Goal: Task Accomplishment & Management: Manage account settings

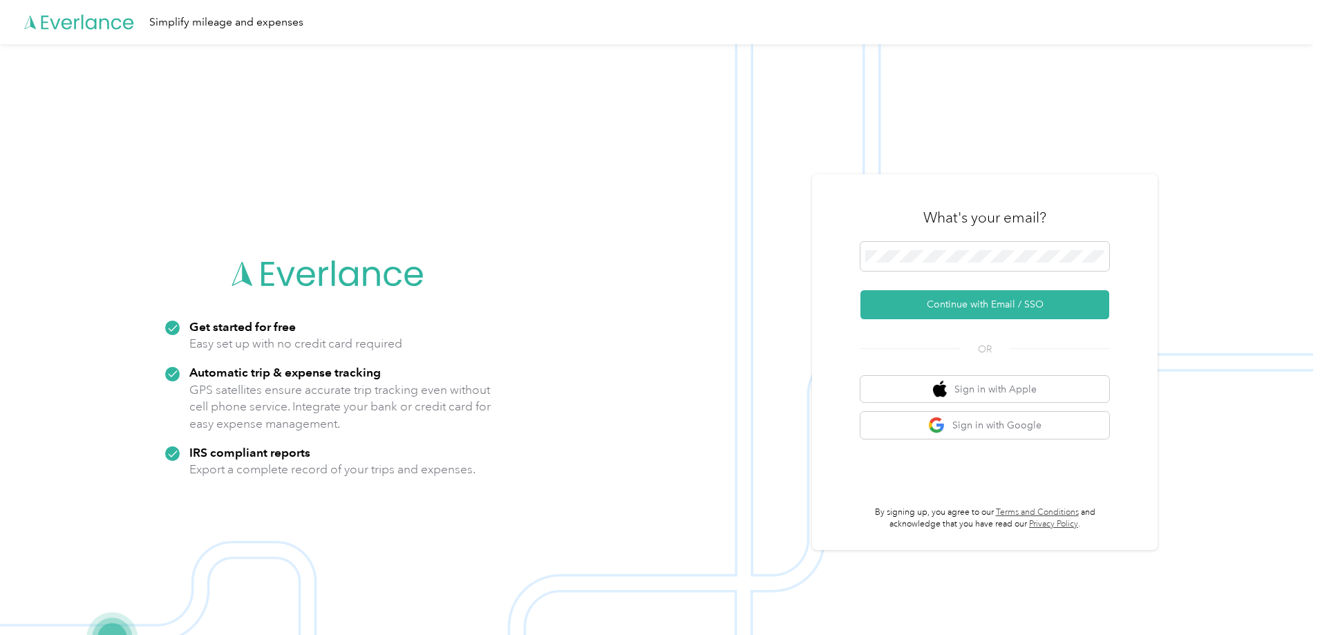
click at [970, 229] on div "What's your email?" at bounding box center [984, 218] width 249 height 48
click at [974, 264] on span at bounding box center [984, 256] width 249 height 29
click at [909, 265] on span at bounding box center [984, 256] width 249 height 29
click at [981, 305] on button "Continue with Email / SSO" at bounding box center [984, 304] width 249 height 29
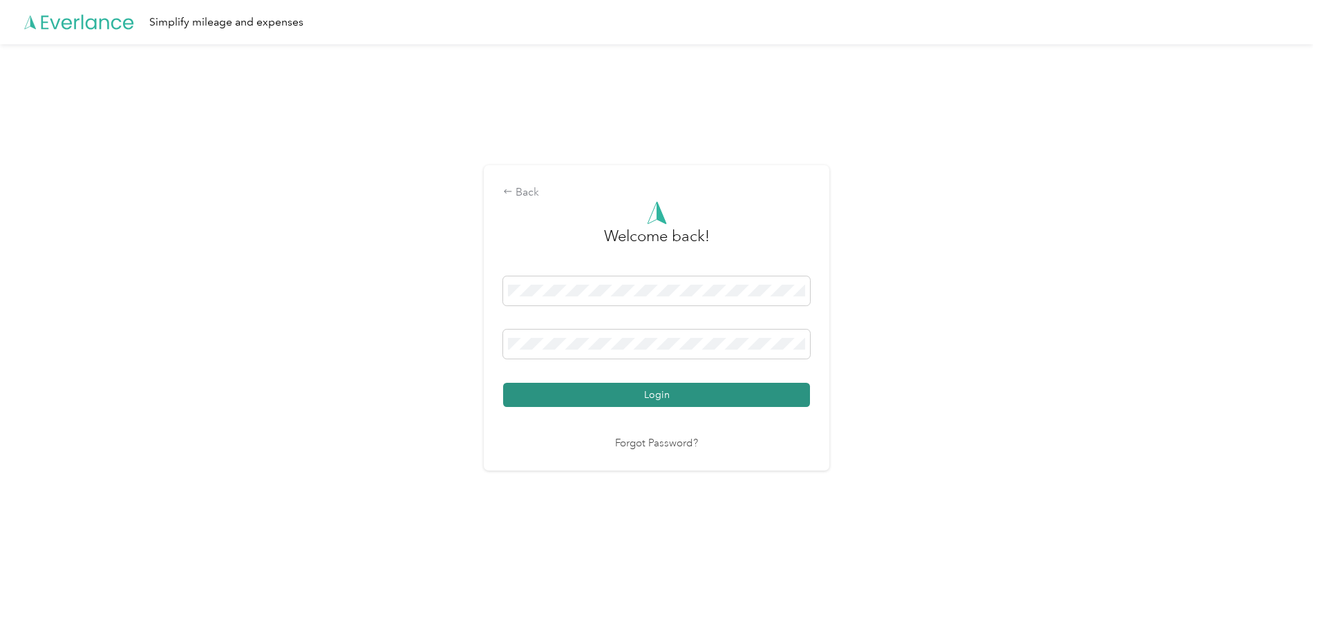
click at [676, 393] on button "Login" at bounding box center [656, 395] width 307 height 24
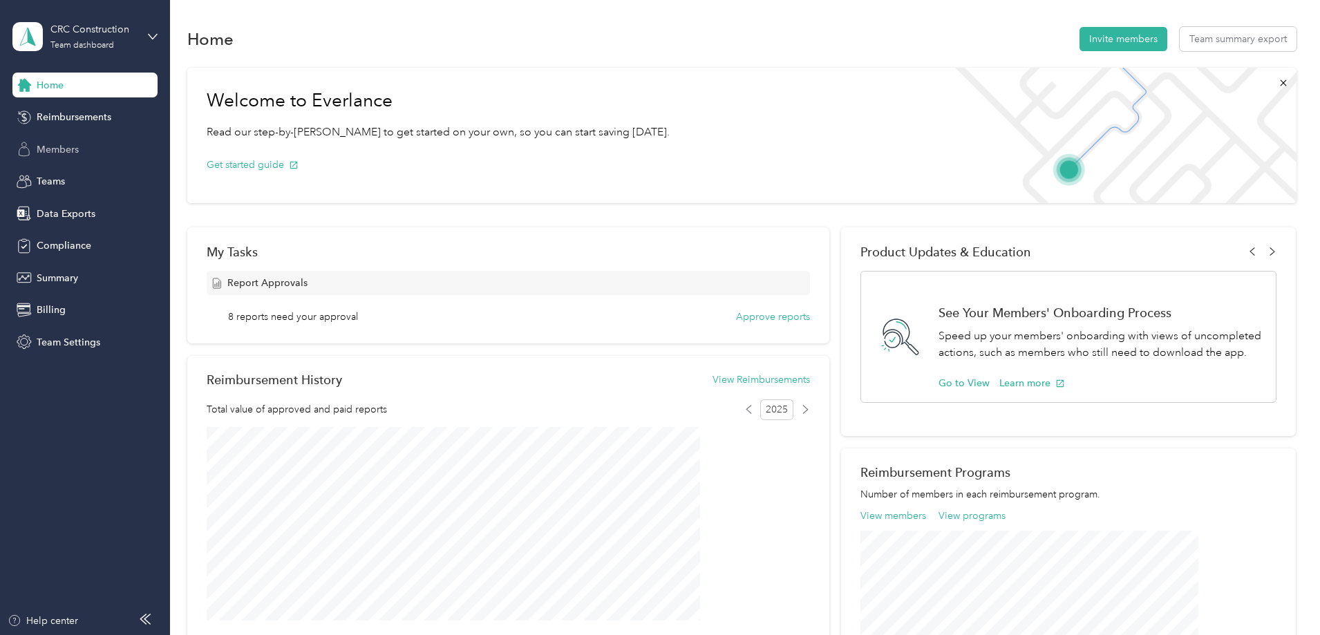
click at [82, 148] on div "Members" at bounding box center [84, 149] width 145 height 25
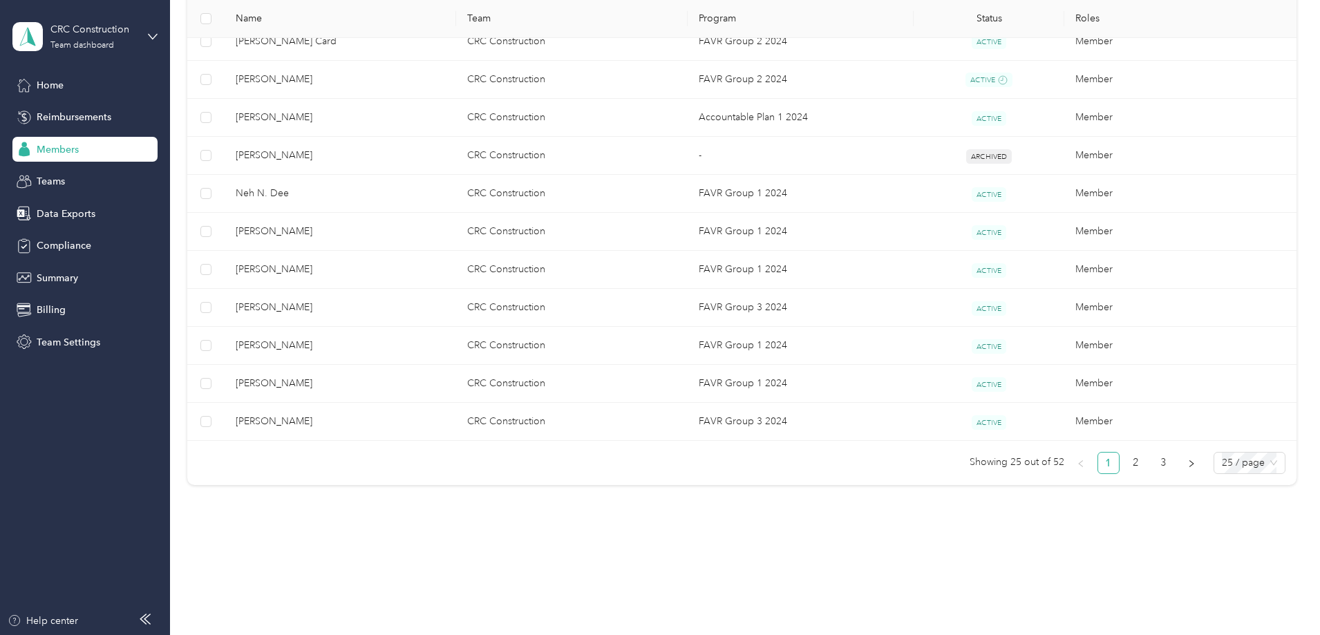
scroll to position [884, 0]
click at [1126, 459] on link "2" at bounding box center [1136, 458] width 21 height 21
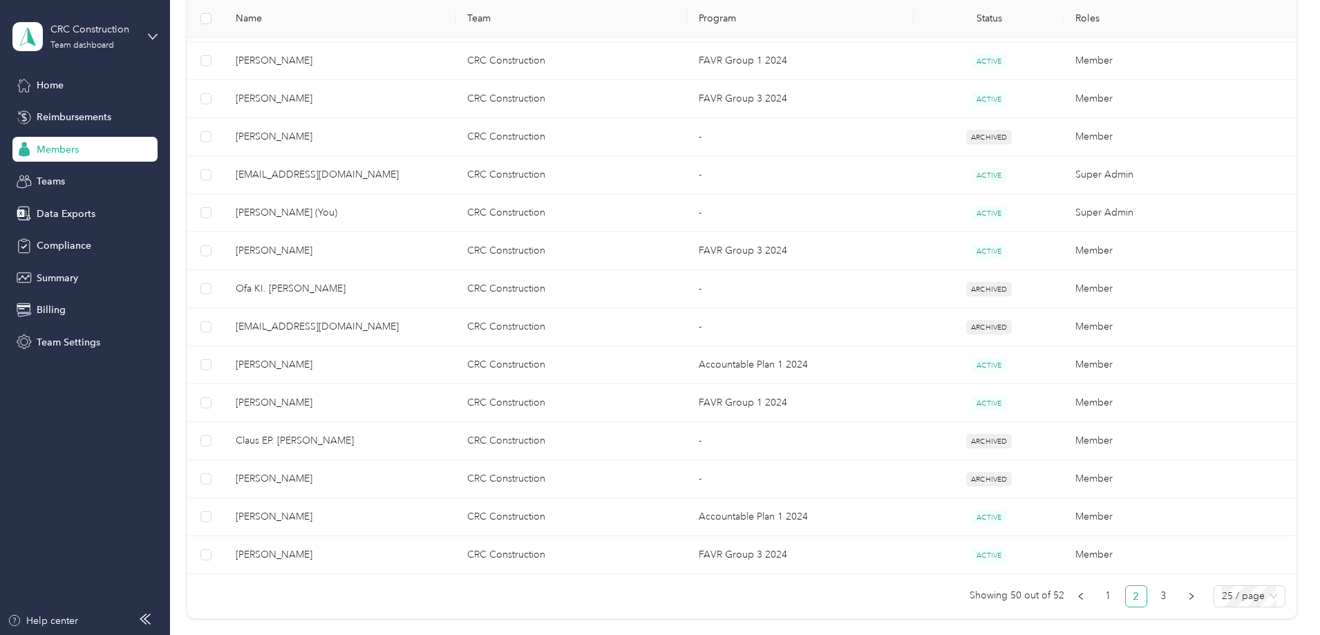
scroll to position [815, 0]
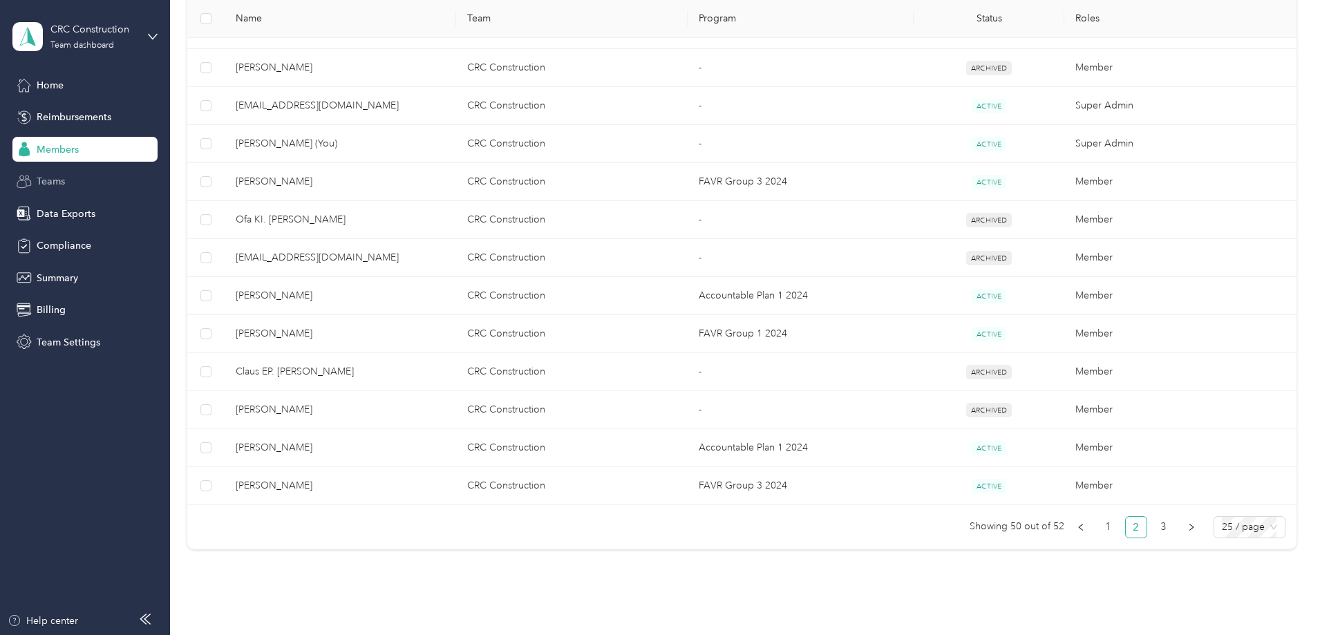
click at [57, 182] on span "Teams" at bounding box center [51, 181] width 28 height 15
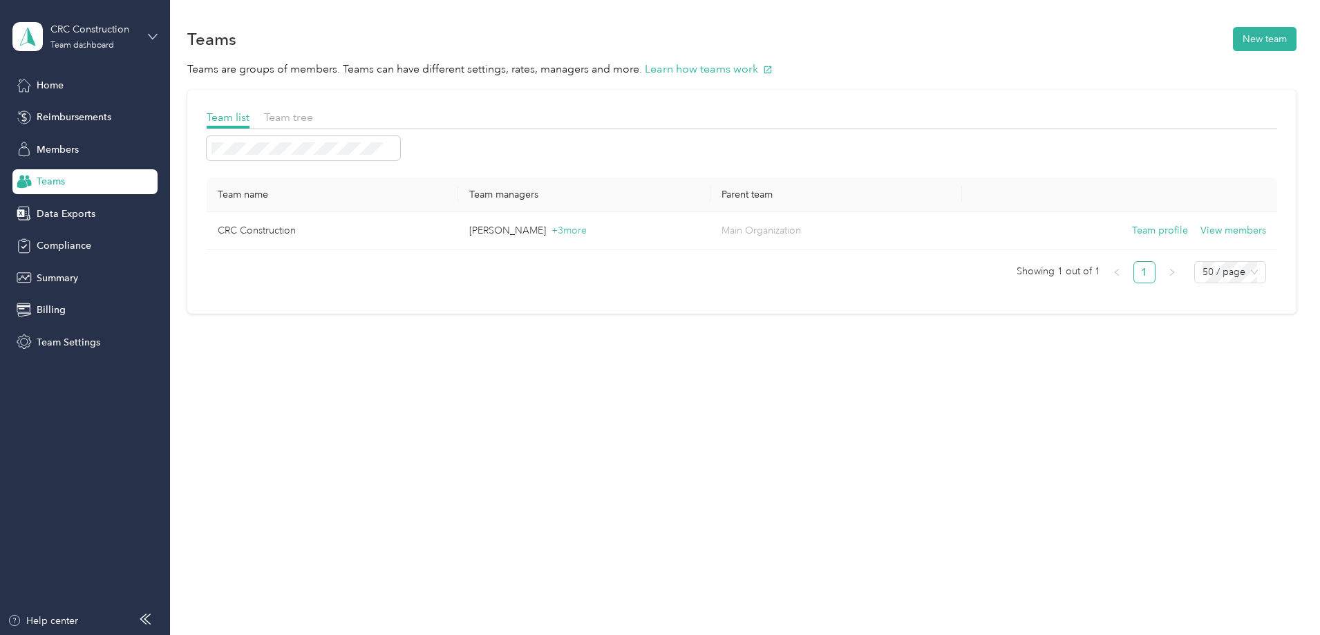
click at [155, 36] on icon at bounding box center [153, 36] width 8 height 5
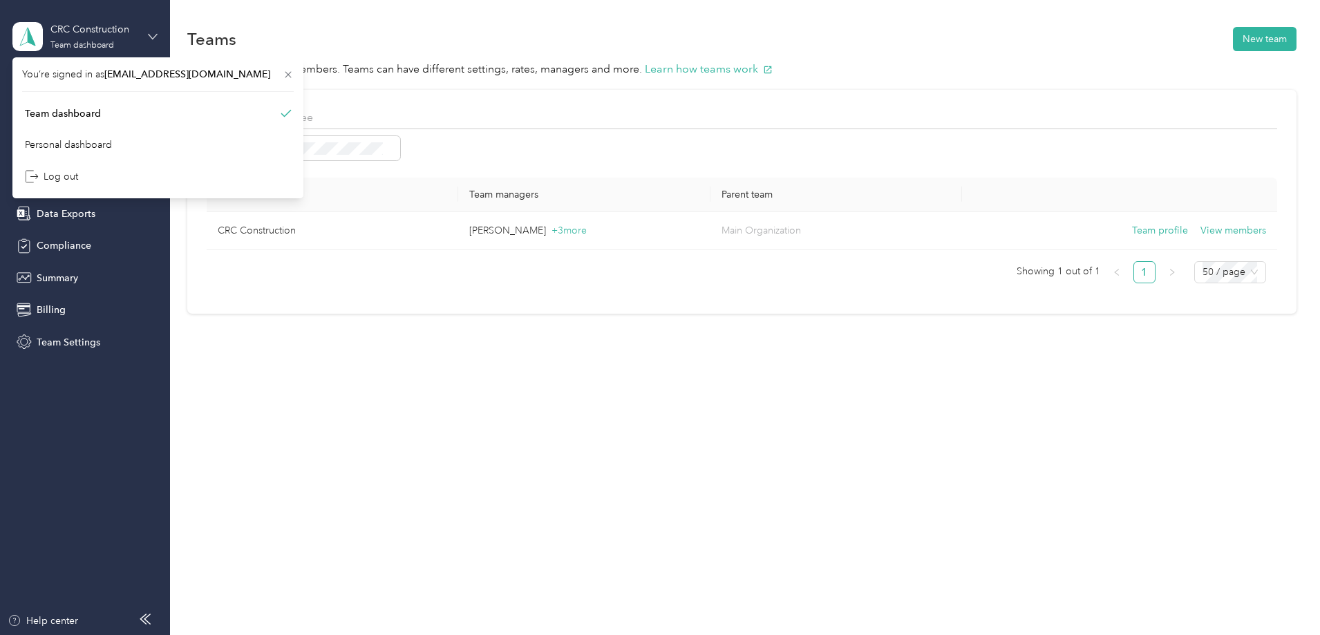
click at [155, 37] on icon at bounding box center [153, 36] width 8 height 5
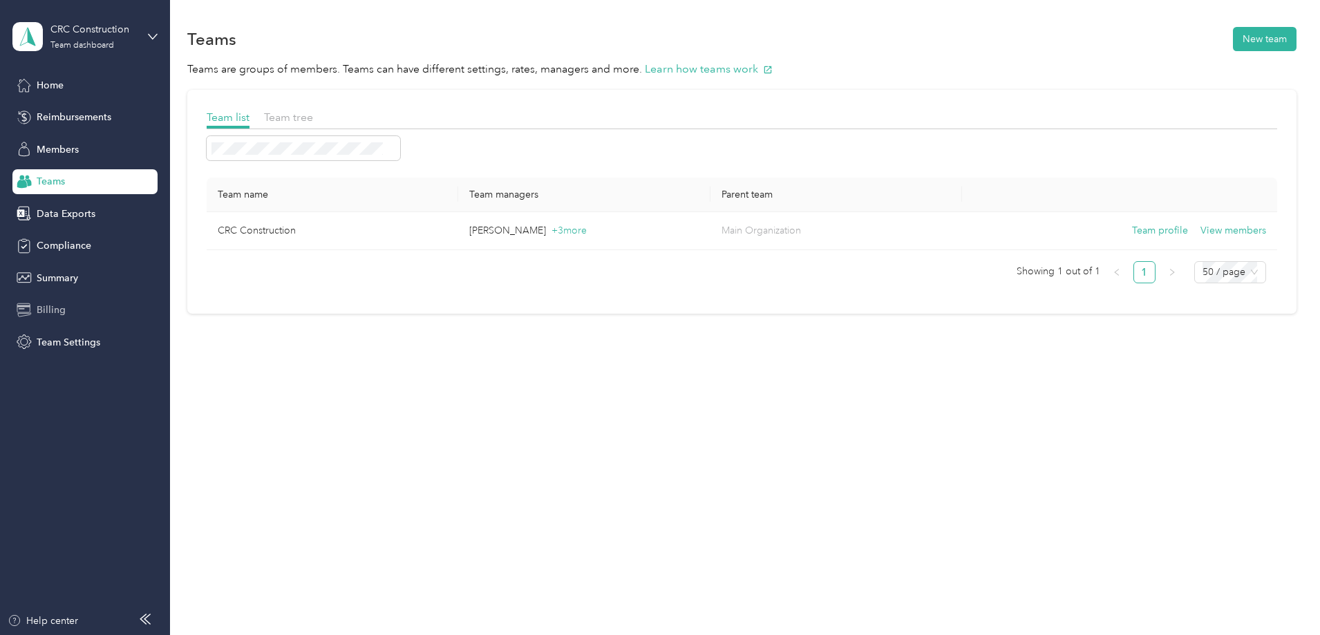
click at [52, 310] on span "Billing" at bounding box center [51, 310] width 29 height 15
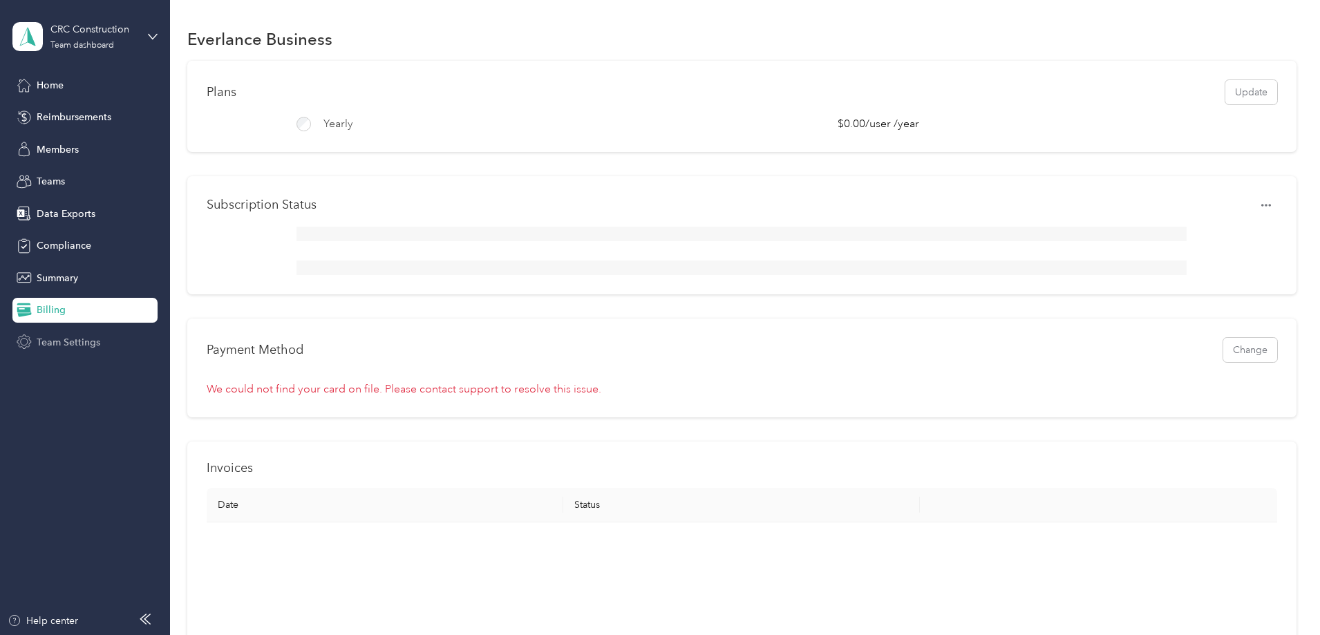
click at [62, 346] on span "Team Settings" at bounding box center [69, 342] width 64 height 15
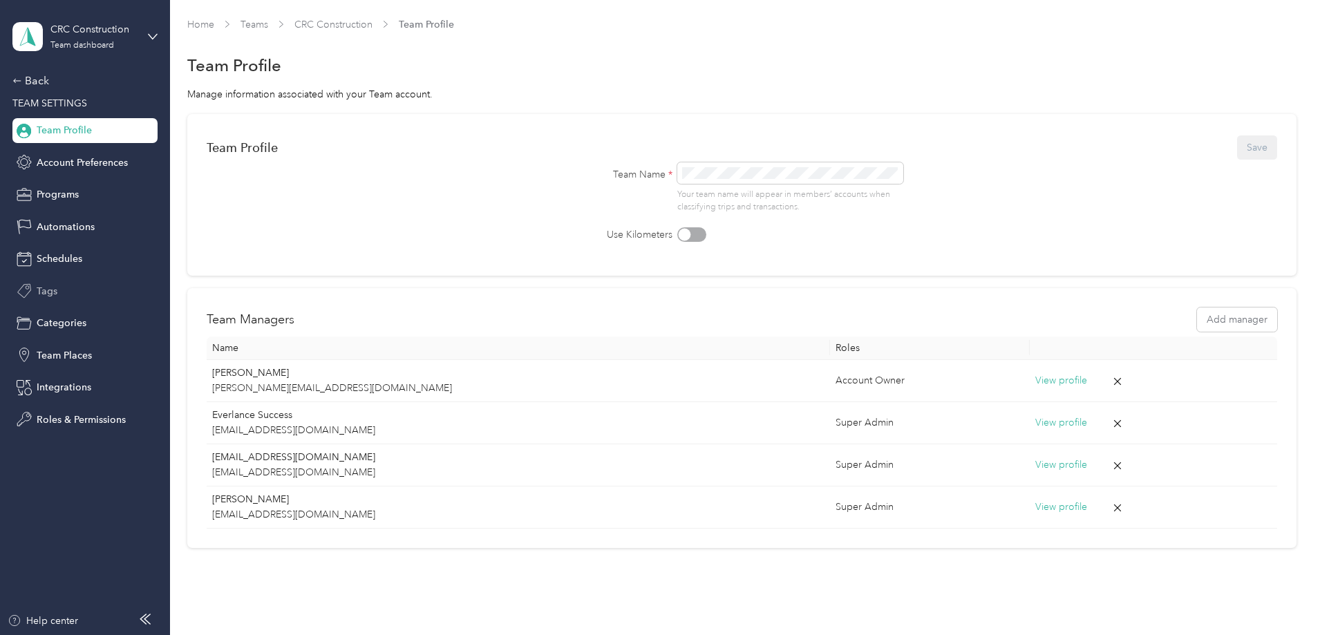
click at [53, 296] on span "Tags" at bounding box center [47, 291] width 21 height 15
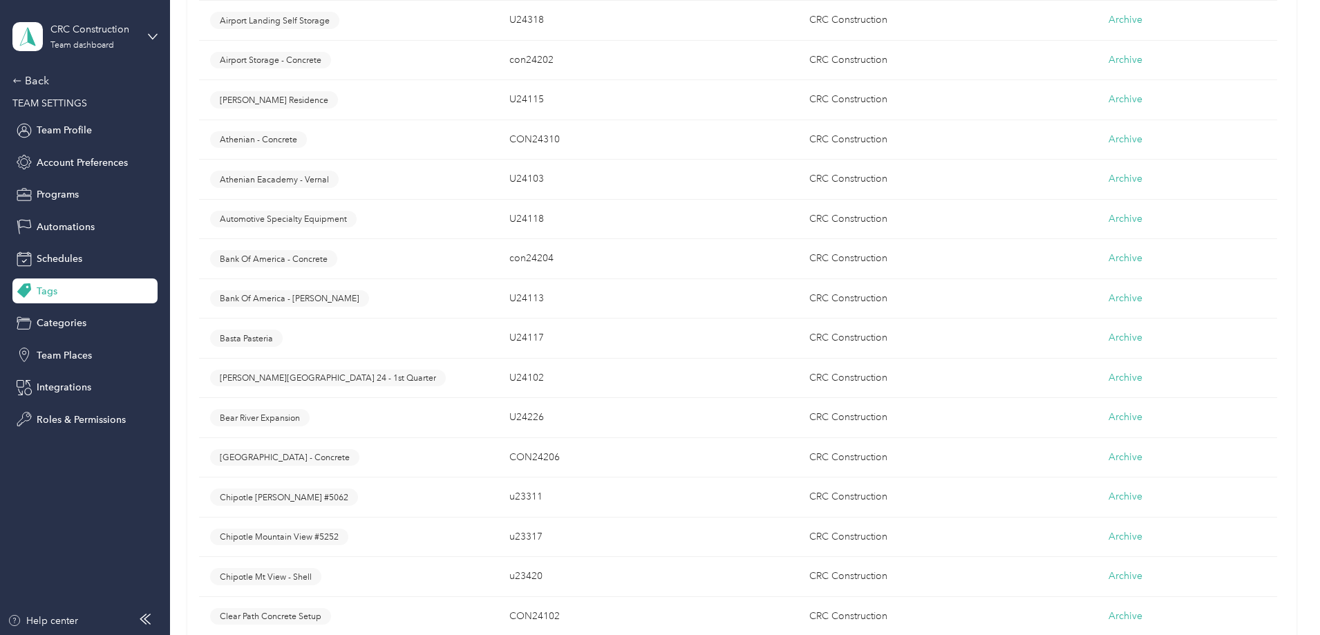
scroll to position [968, 0]
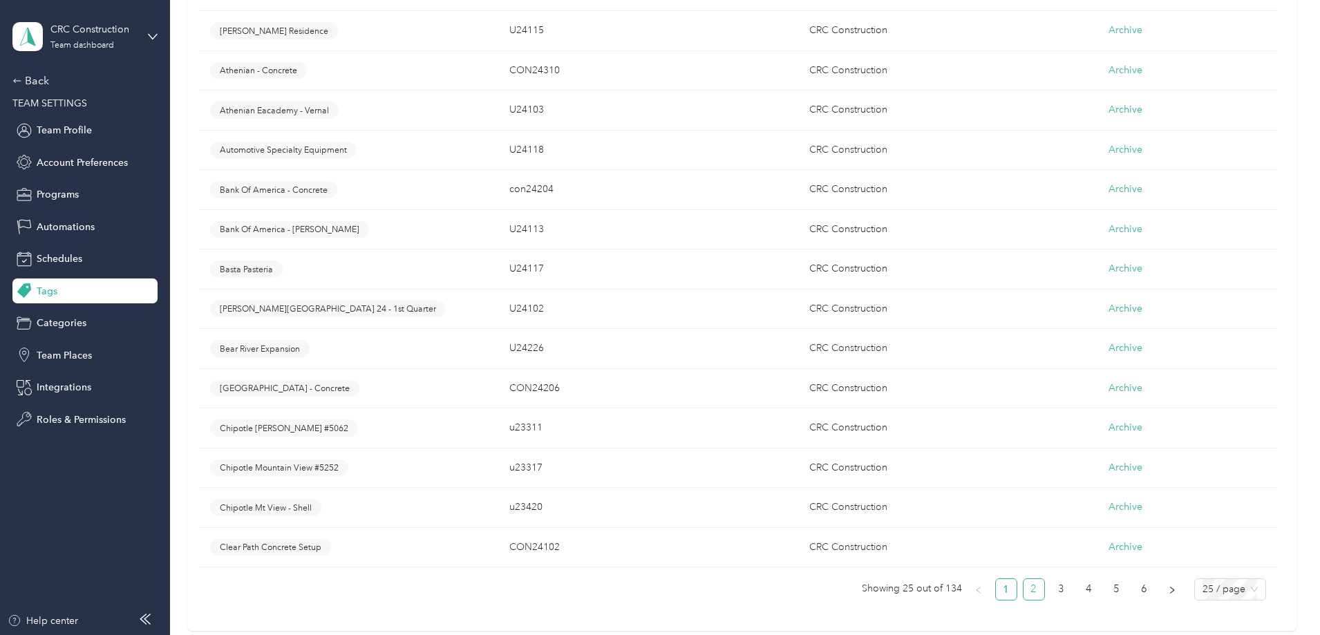
click at [1024, 593] on link "2" at bounding box center [1034, 589] width 21 height 21
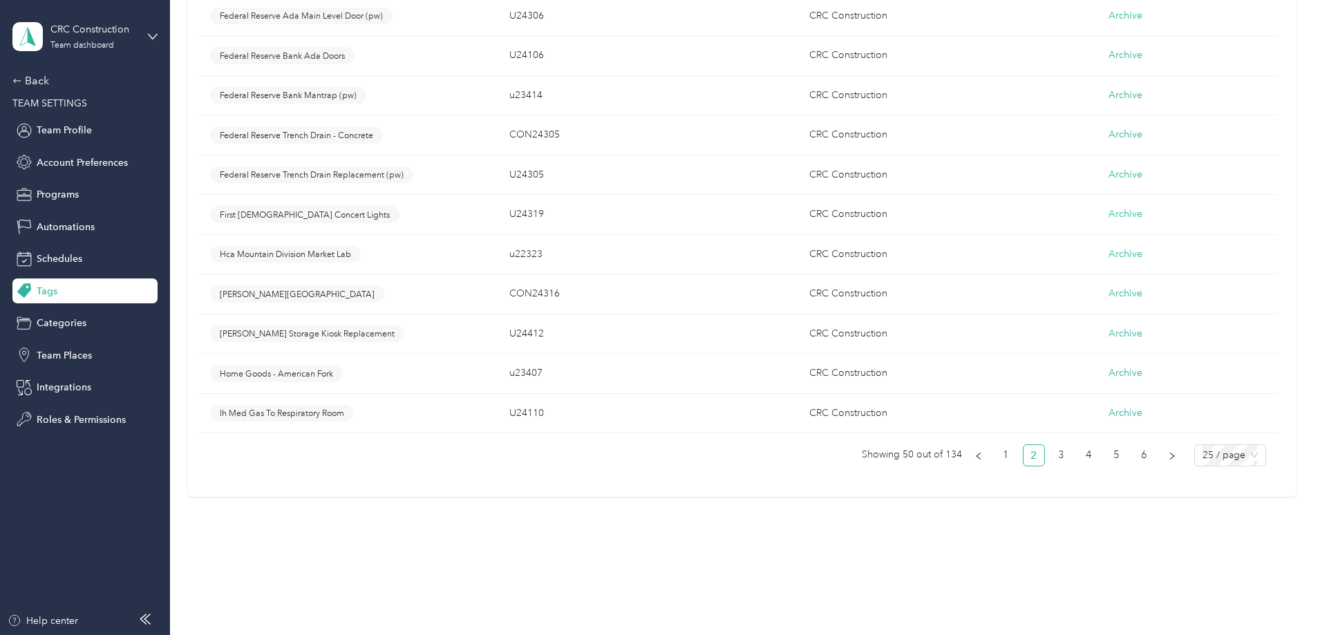
scroll to position [1106, 0]
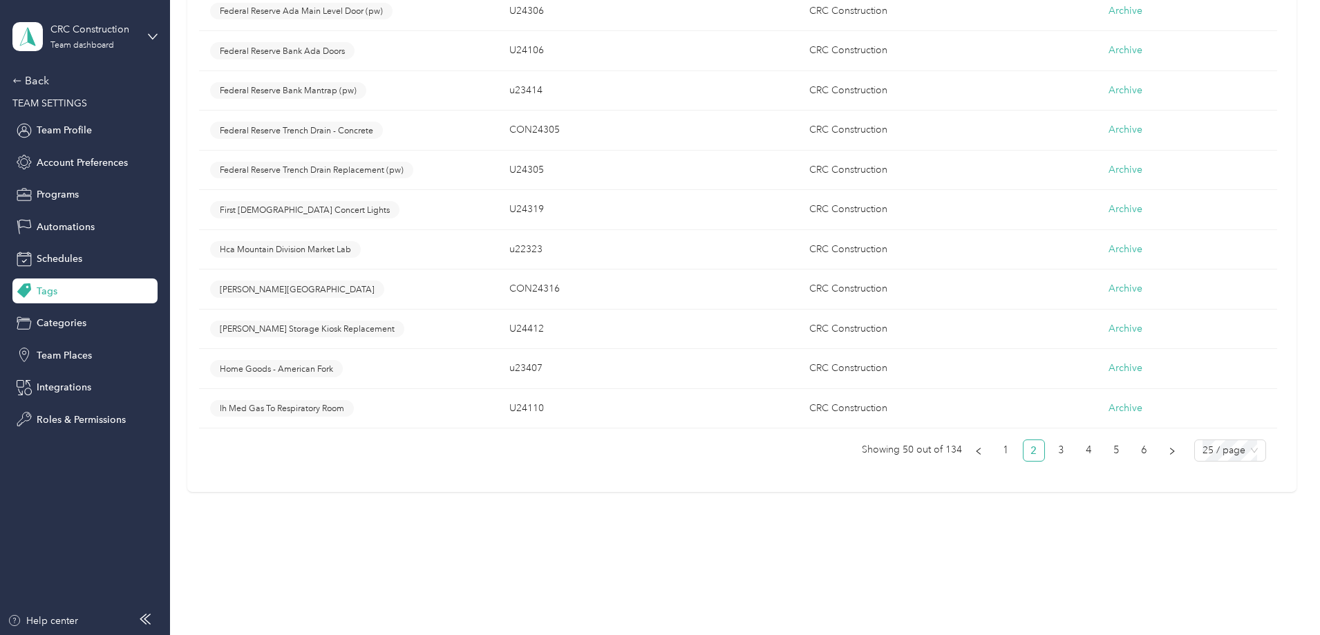
click at [954, 455] on ul "Showing 50 out of 134 1 2 3 4 5 6 25 / page" at bounding box center [732, 451] width 1066 height 22
click at [1051, 452] on link "3" at bounding box center [1061, 450] width 21 height 21
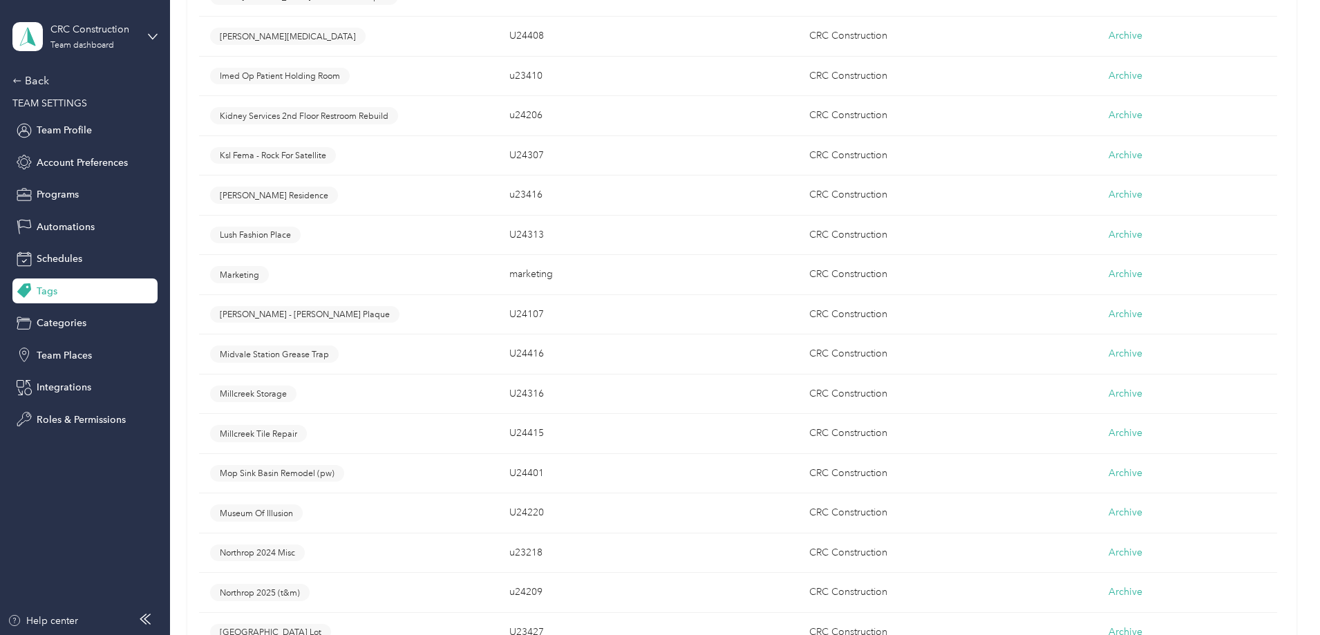
scroll to position [968, 0]
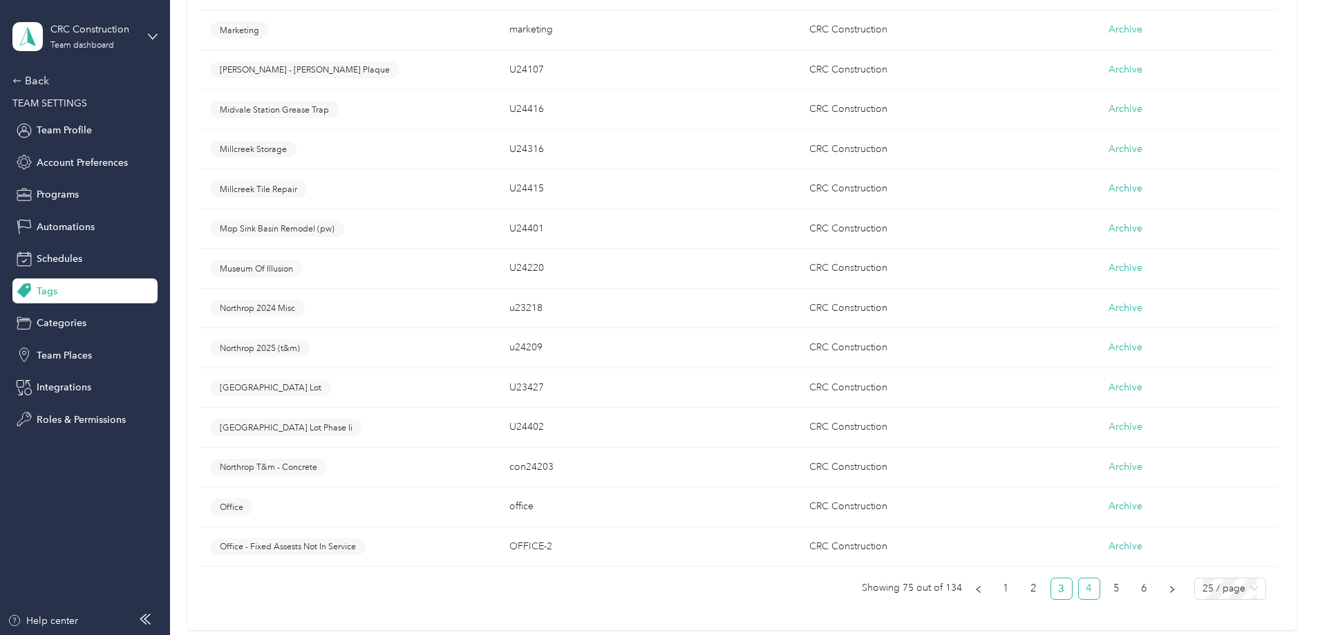
click at [1079, 597] on link "4" at bounding box center [1089, 588] width 21 height 21
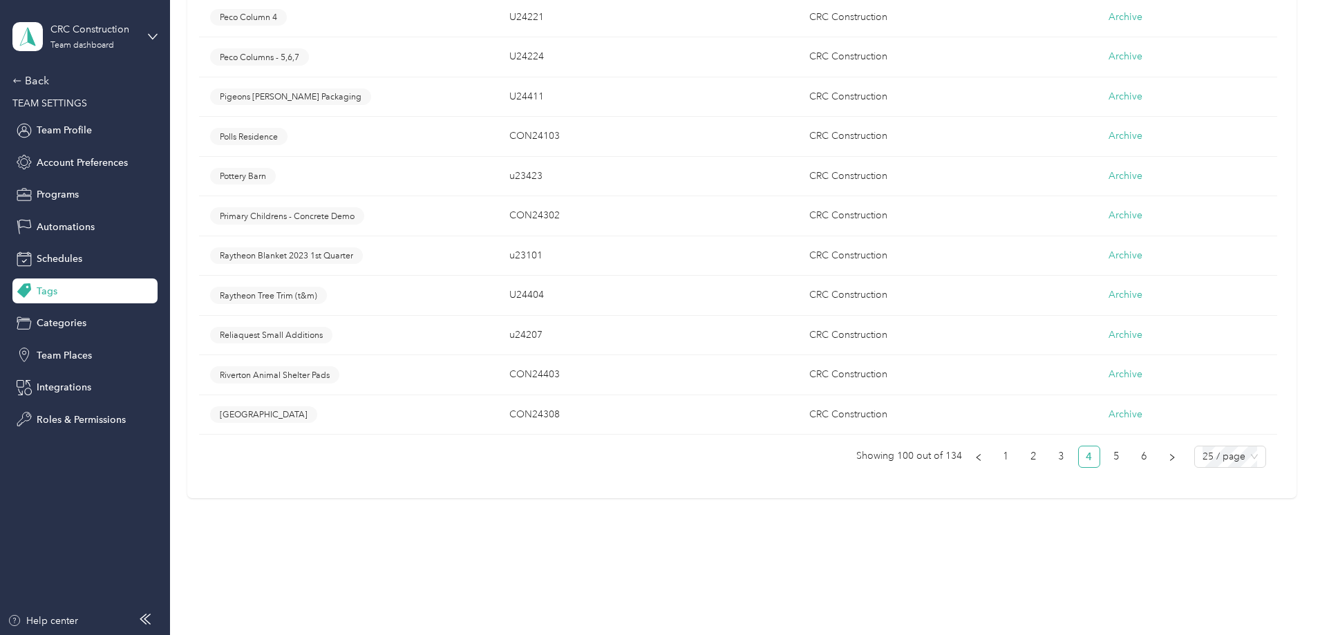
scroll to position [1106, 0]
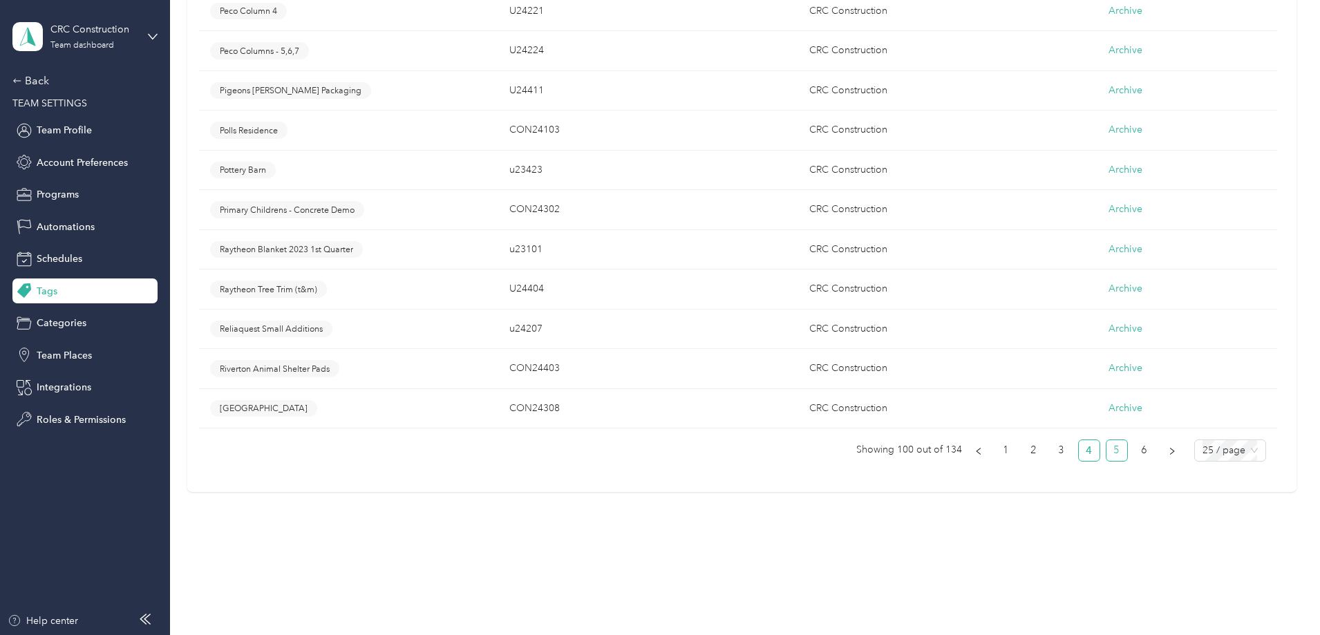
click at [1106, 452] on link "5" at bounding box center [1116, 450] width 21 height 21
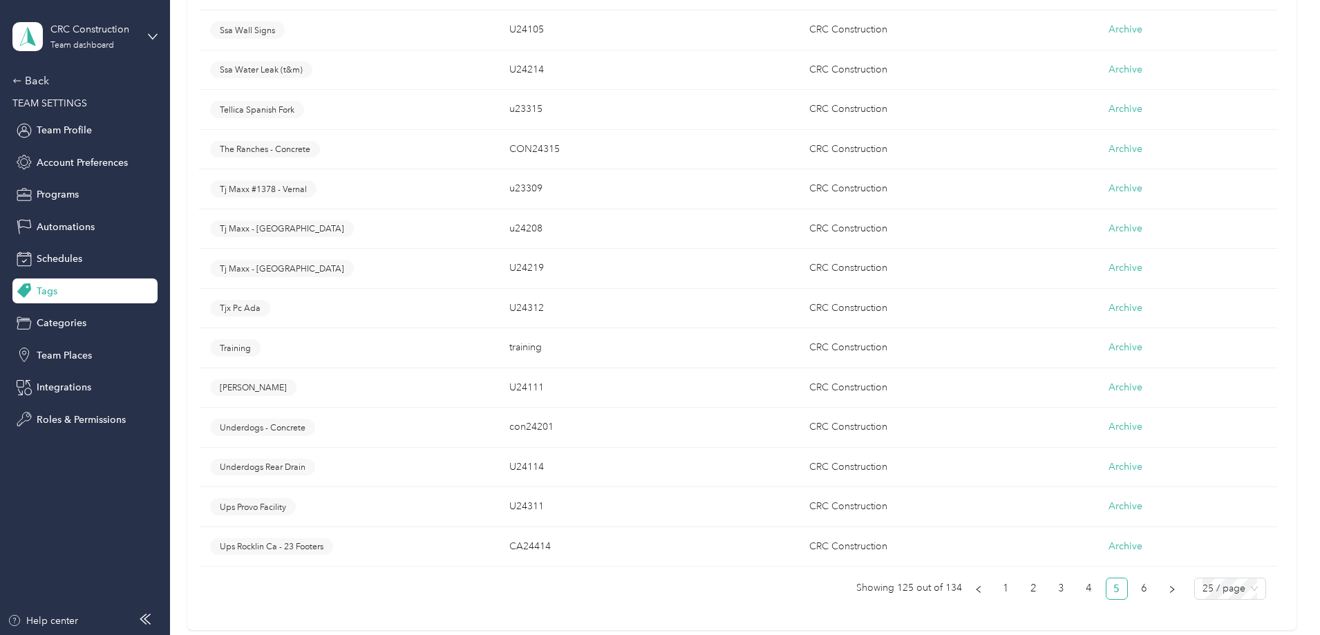
scroll to position [1037, 0]
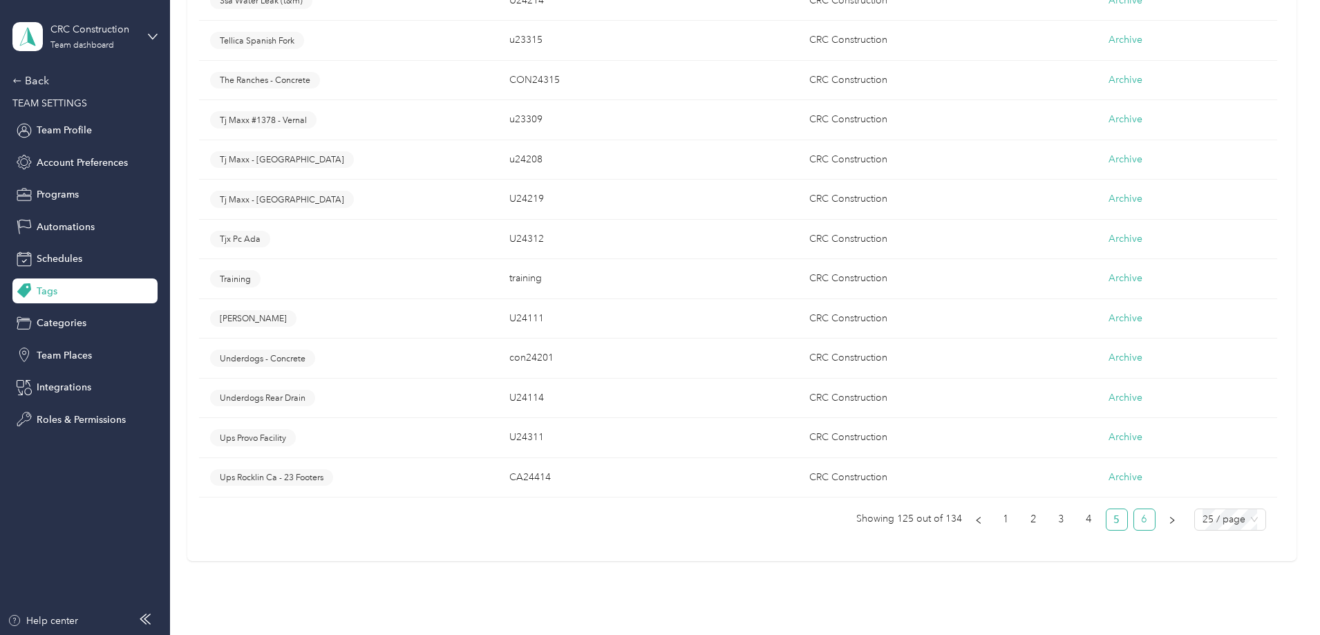
click at [1134, 523] on link "6" at bounding box center [1144, 519] width 21 height 21
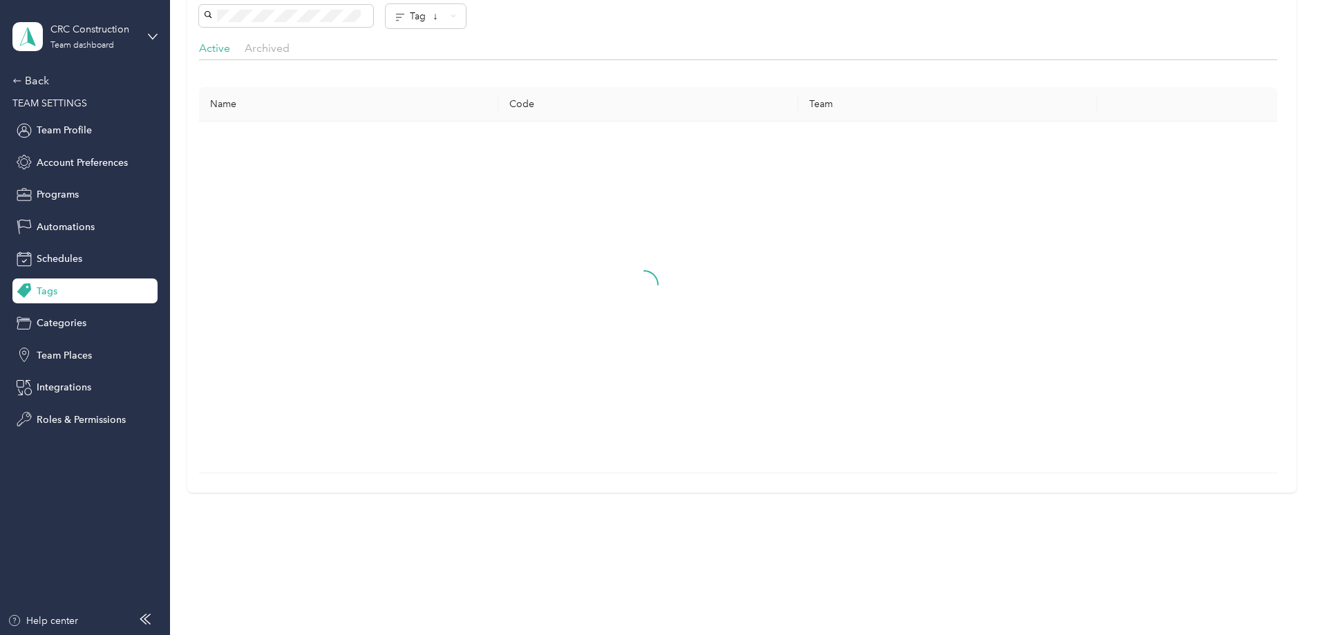
scroll to position [471, 0]
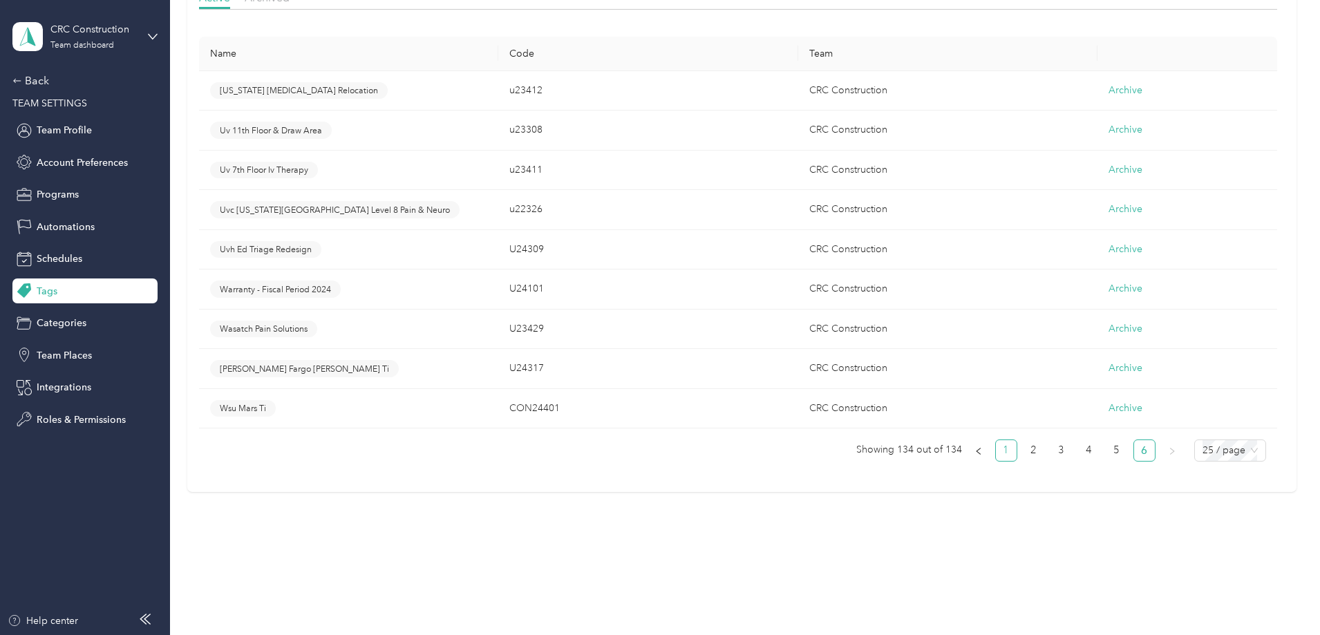
click at [996, 453] on link "1" at bounding box center [1006, 450] width 21 height 21
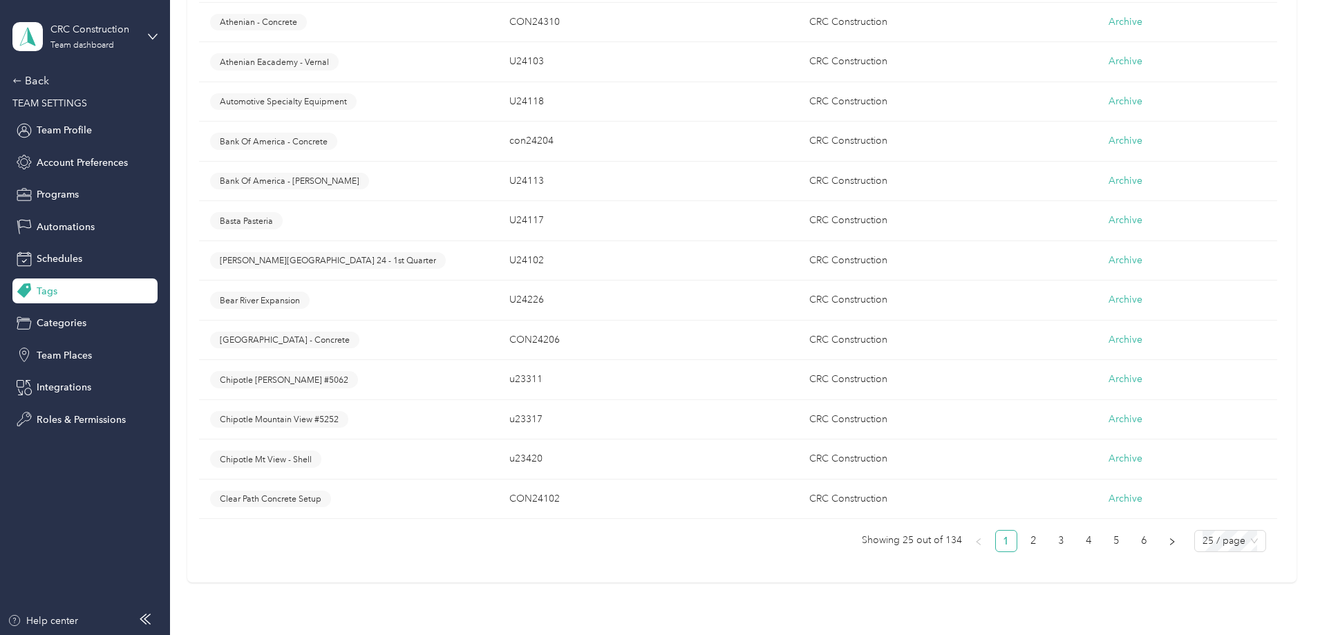
scroll to position [1024, 0]
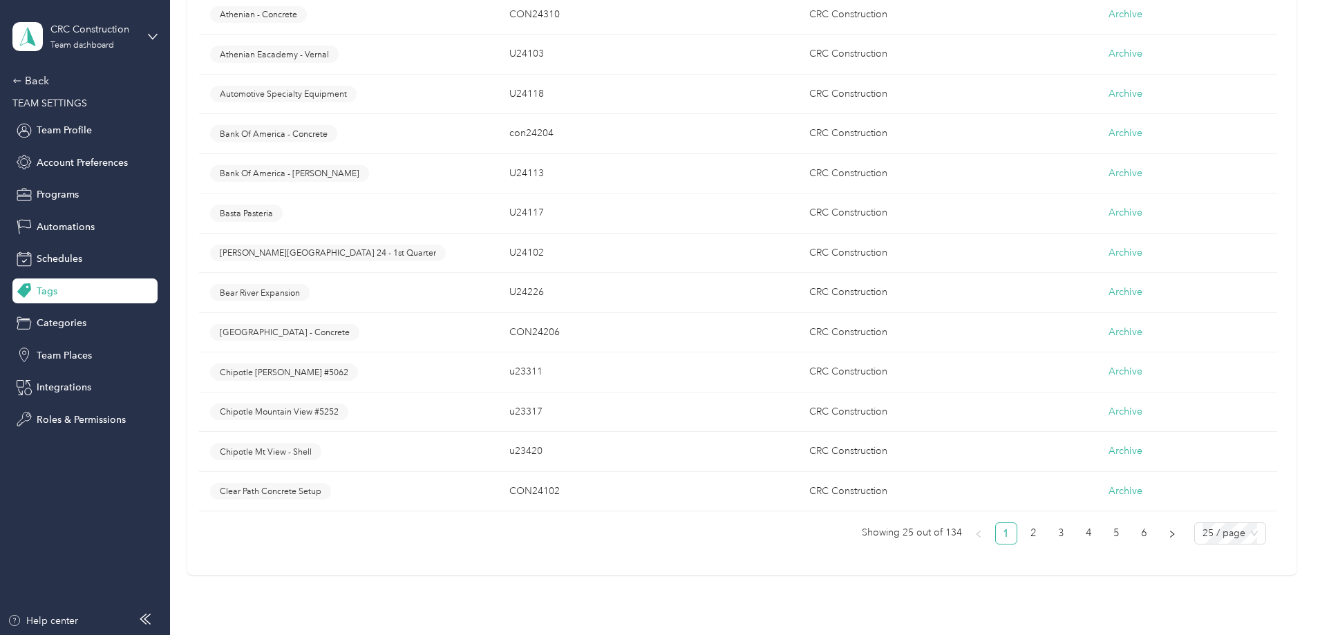
click at [349, 331] on span "[GEOGRAPHIC_DATA] - Concrete" at bounding box center [285, 332] width 130 height 12
click at [1024, 538] on link "2" at bounding box center [1034, 533] width 21 height 21
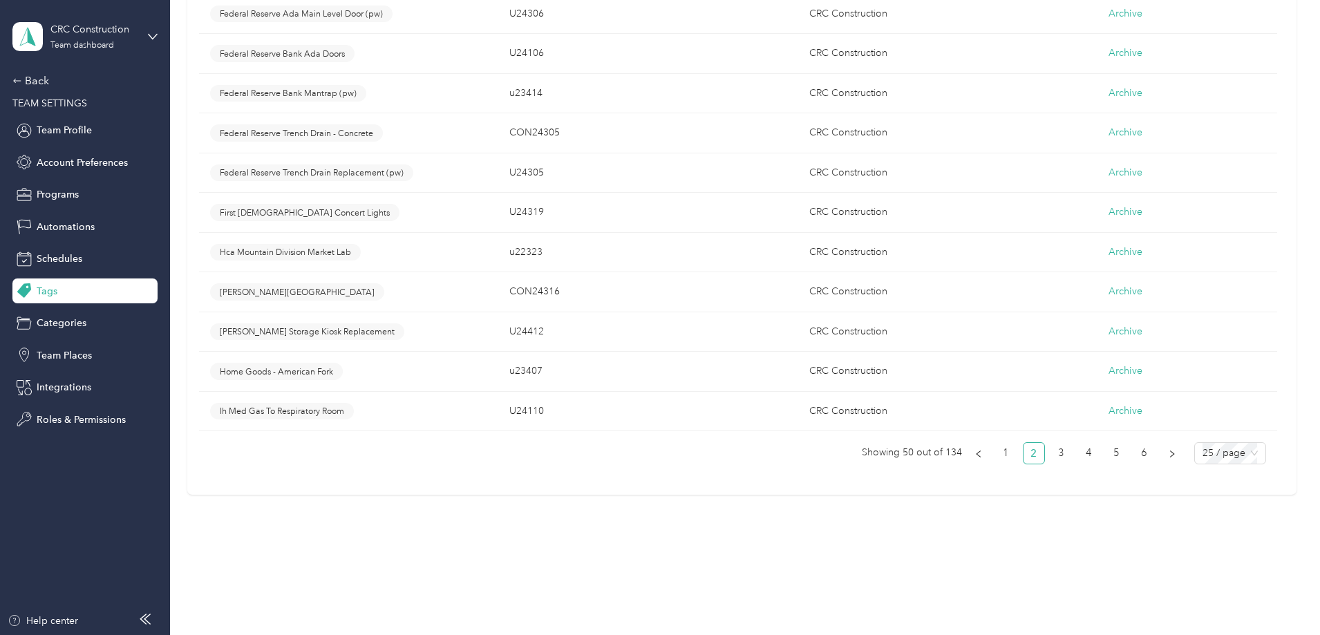
scroll to position [1106, 0]
click at [1051, 453] on link "3" at bounding box center [1061, 450] width 21 height 21
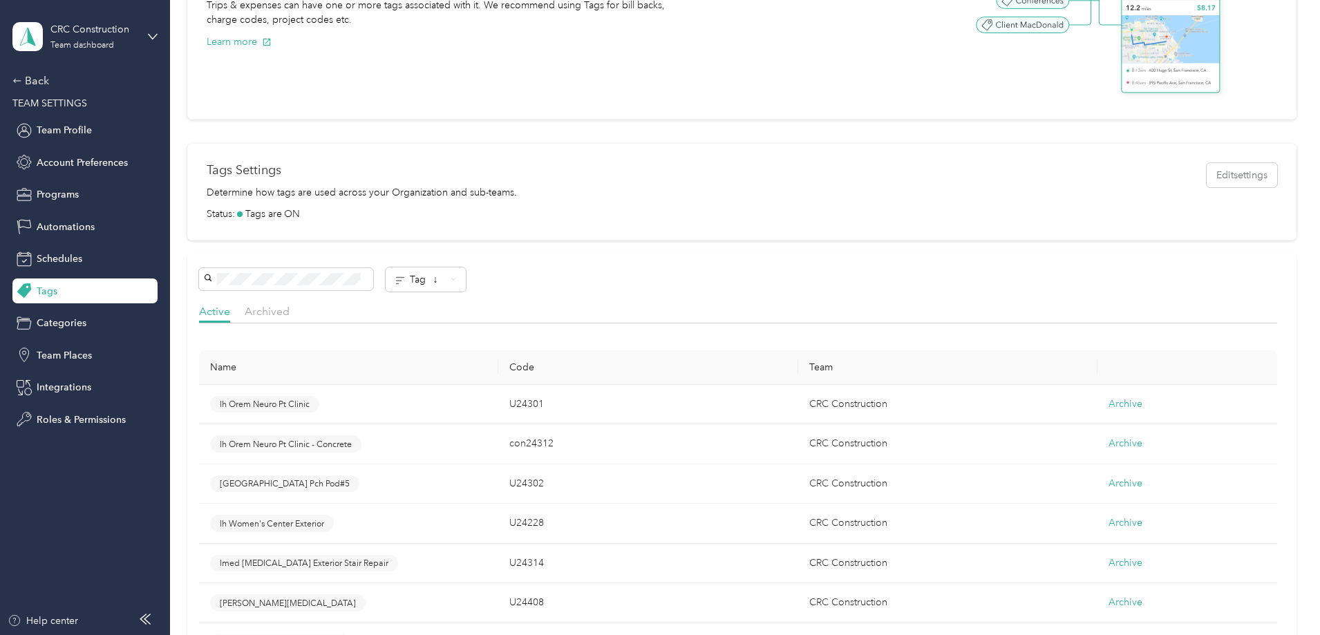
scroll to position [139, 0]
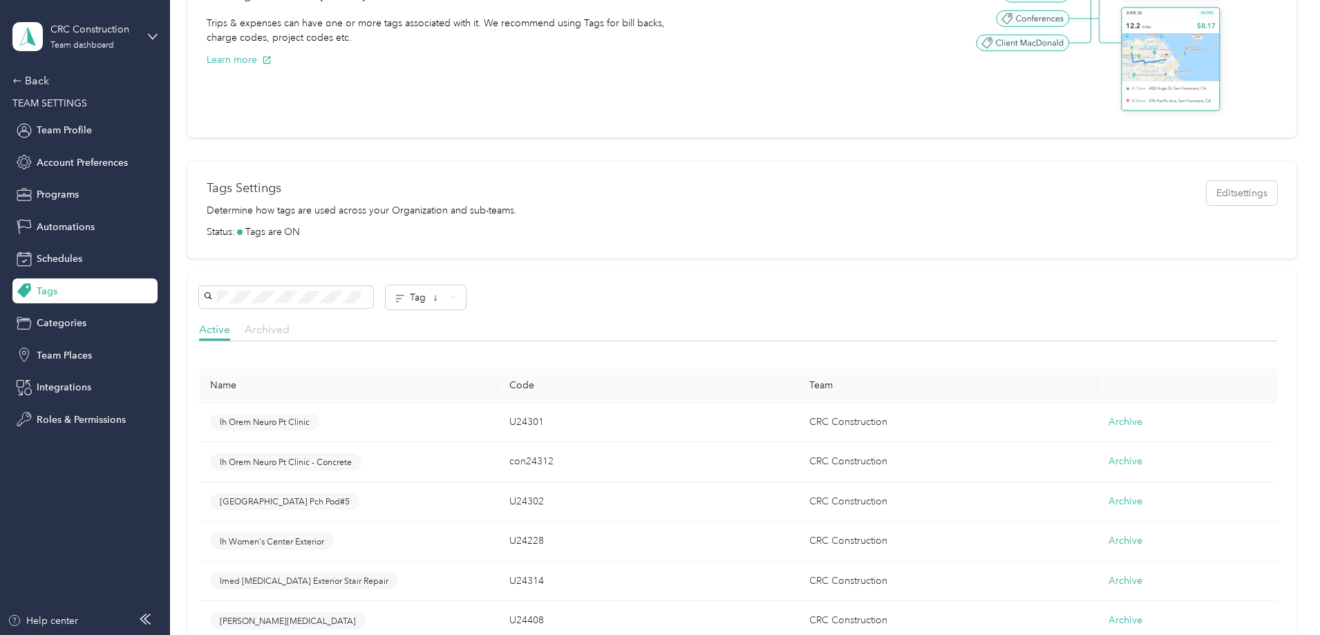
click at [290, 331] on span "Archived" at bounding box center [267, 329] width 45 height 13
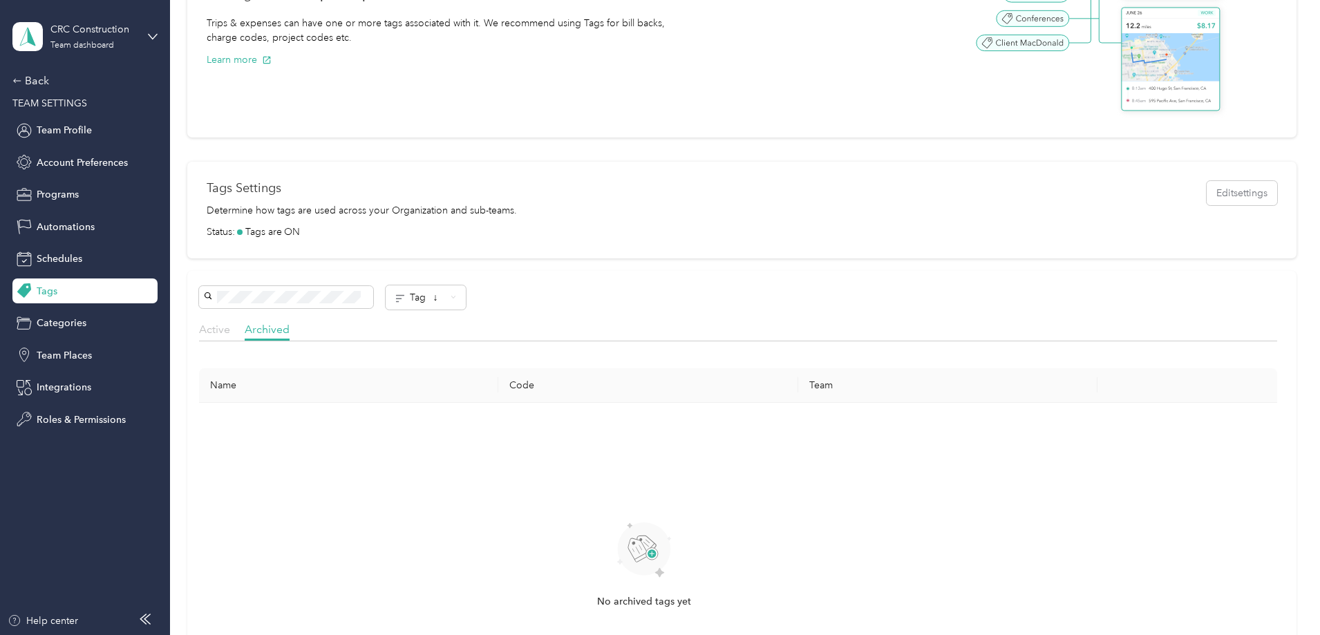
click at [230, 332] on span "Active" at bounding box center [214, 329] width 31 height 13
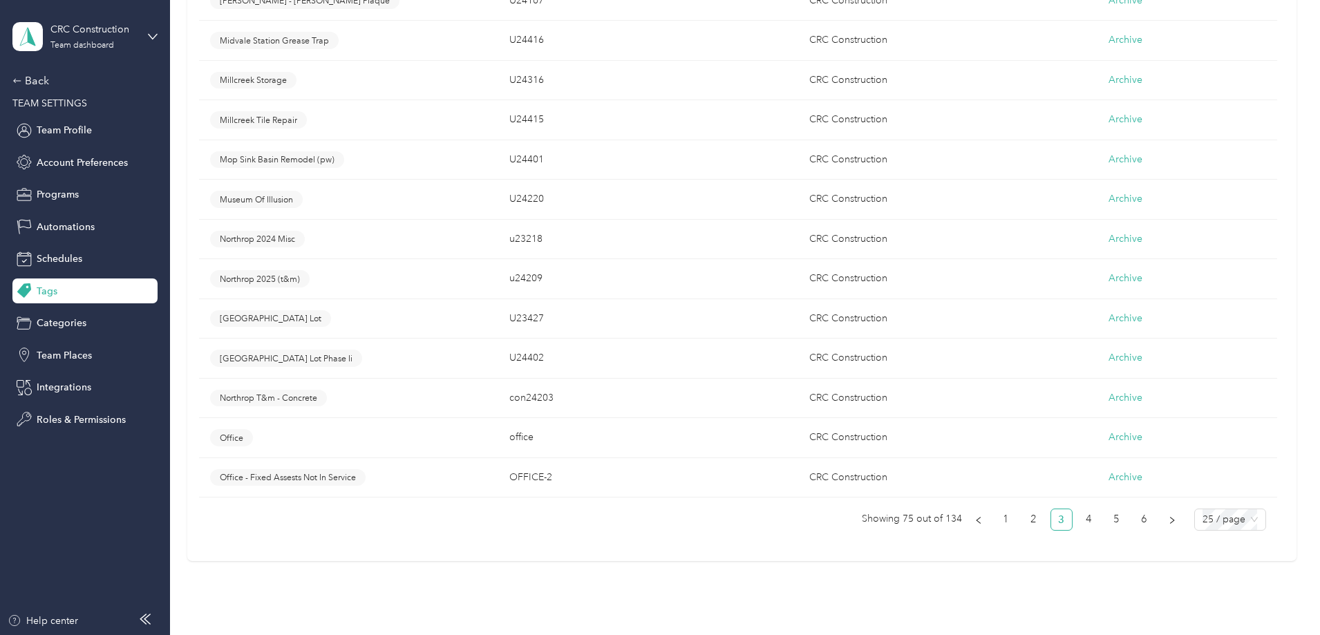
scroll to position [1106, 0]
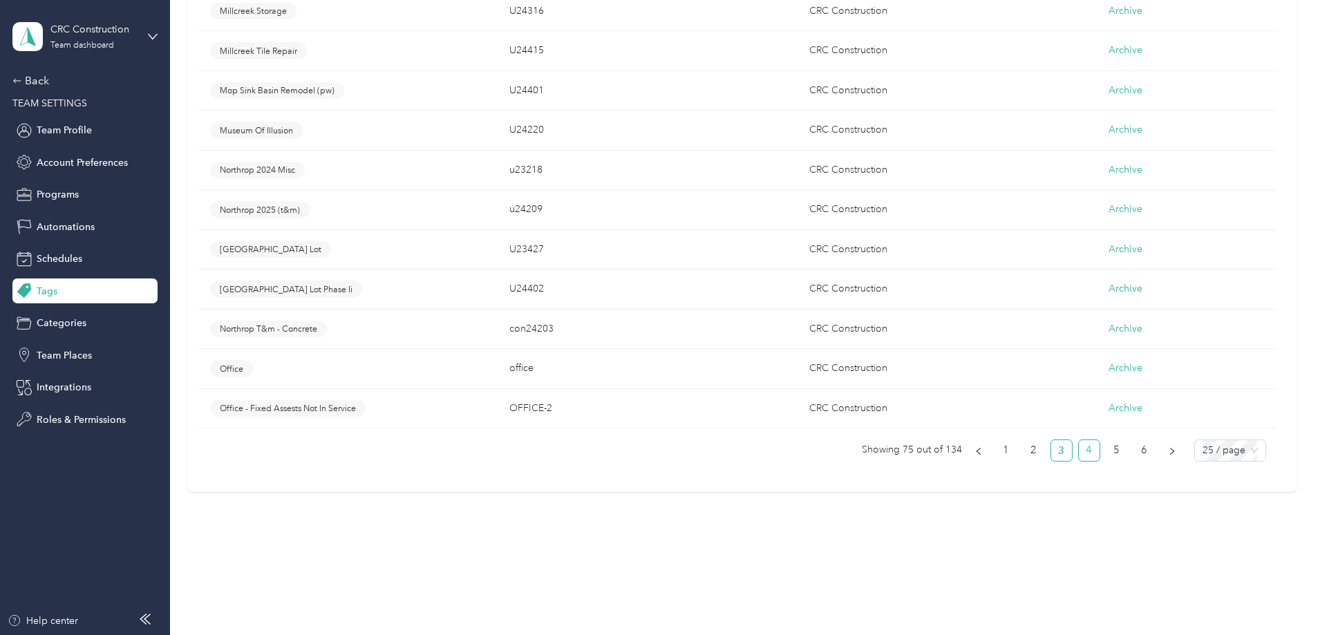
click at [1079, 455] on link "4" at bounding box center [1089, 450] width 21 height 21
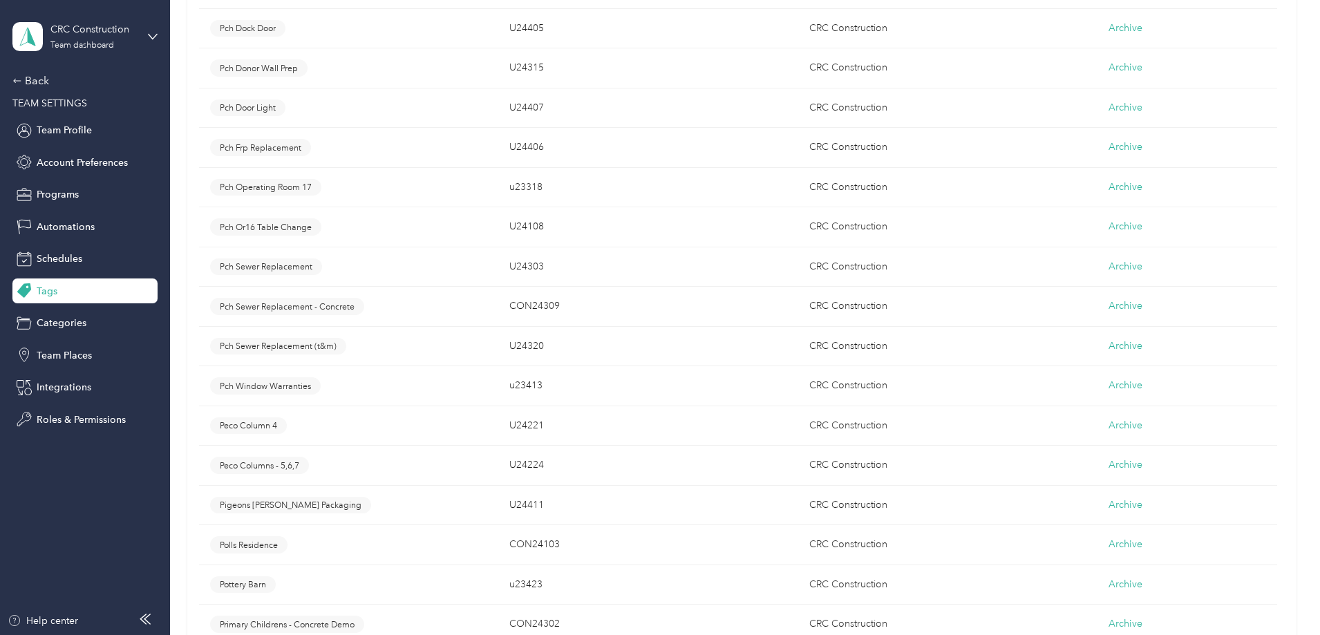
scroll to position [1106, 0]
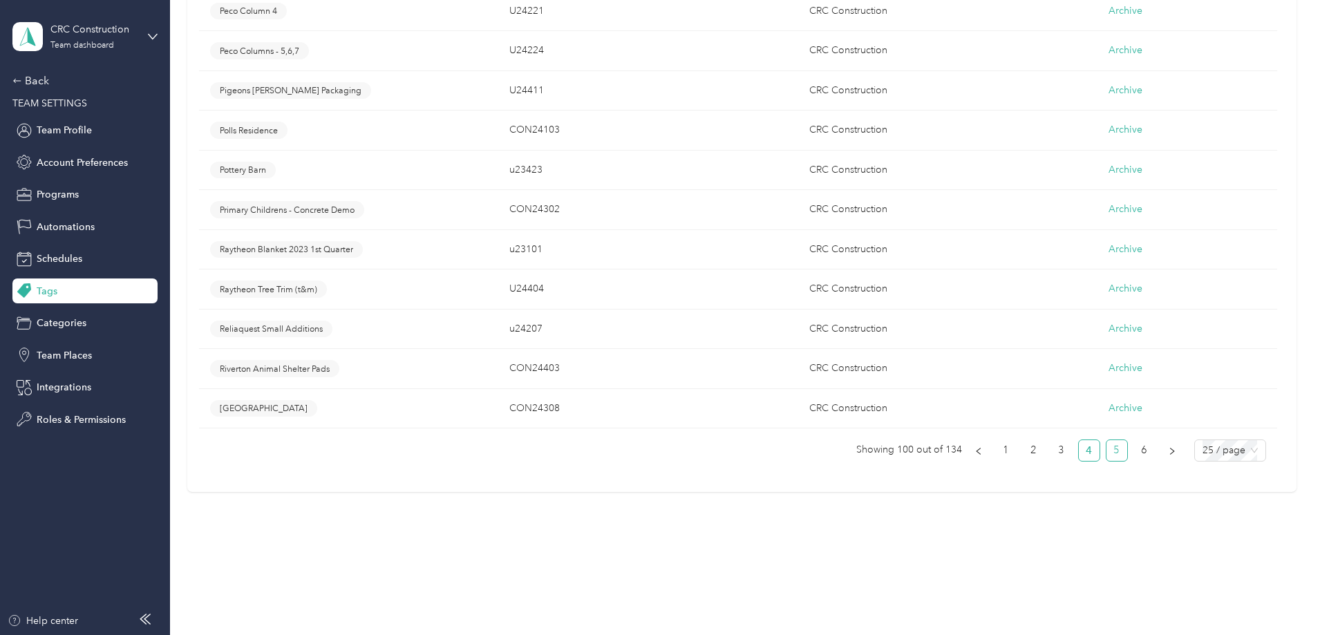
click at [1106, 453] on link "5" at bounding box center [1116, 450] width 21 height 21
click at [1134, 453] on link "6" at bounding box center [1144, 450] width 21 height 21
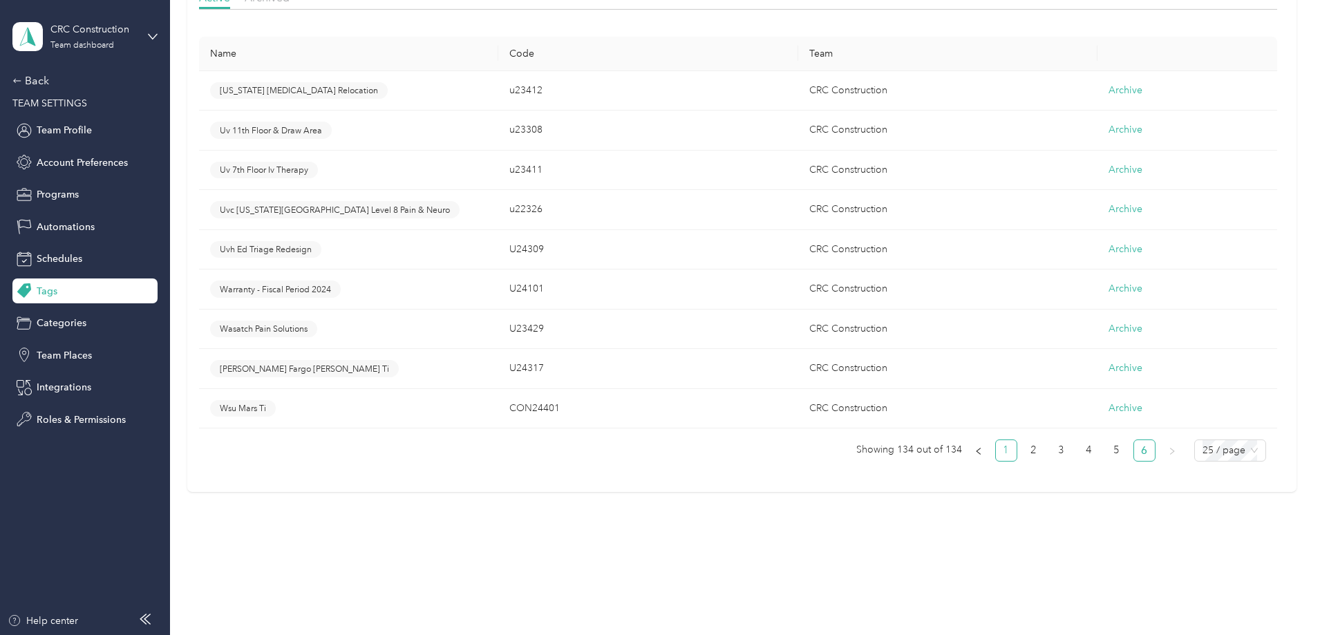
click at [996, 455] on link "1" at bounding box center [1006, 450] width 21 height 21
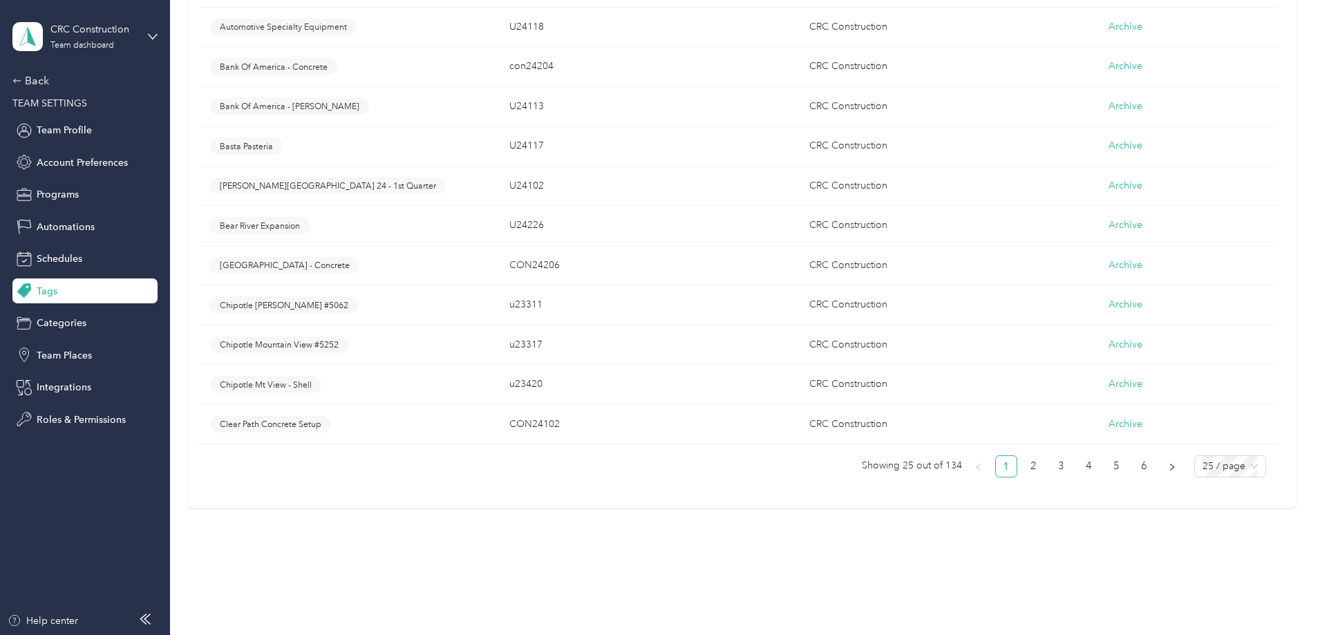
scroll to position [1093, 0]
click at [1024, 468] on link "2" at bounding box center [1034, 464] width 21 height 21
click at [1051, 466] on link "3" at bounding box center [1061, 464] width 21 height 21
click at [1006, 465] on ul "Showing 75 out of 134 1 2 3 4 5 6 25 / page" at bounding box center [732, 464] width 1066 height 22
click at [1079, 467] on link "4" at bounding box center [1089, 464] width 21 height 21
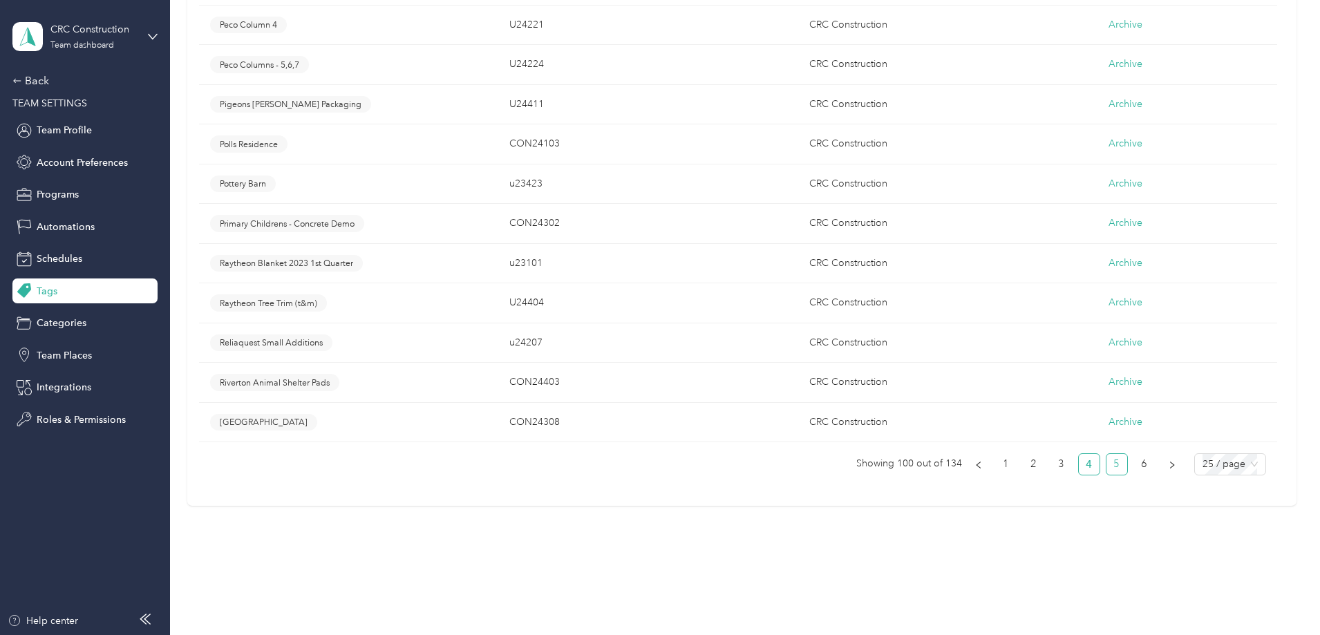
click at [1106, 469] on link "5" at bounding box center [1116, 464] width 21 height 21
click at [1134, 469] on link "6" at bounding box center [1144, 464] width 21 height 21
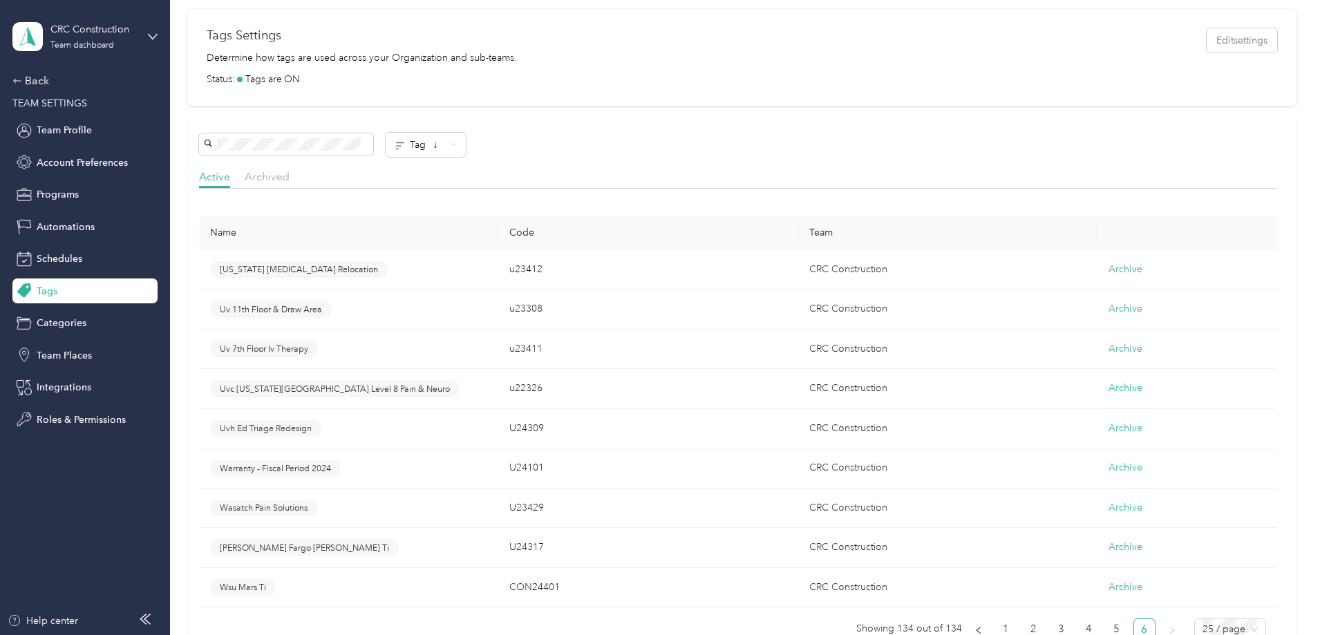
scroll to position [332, 0]
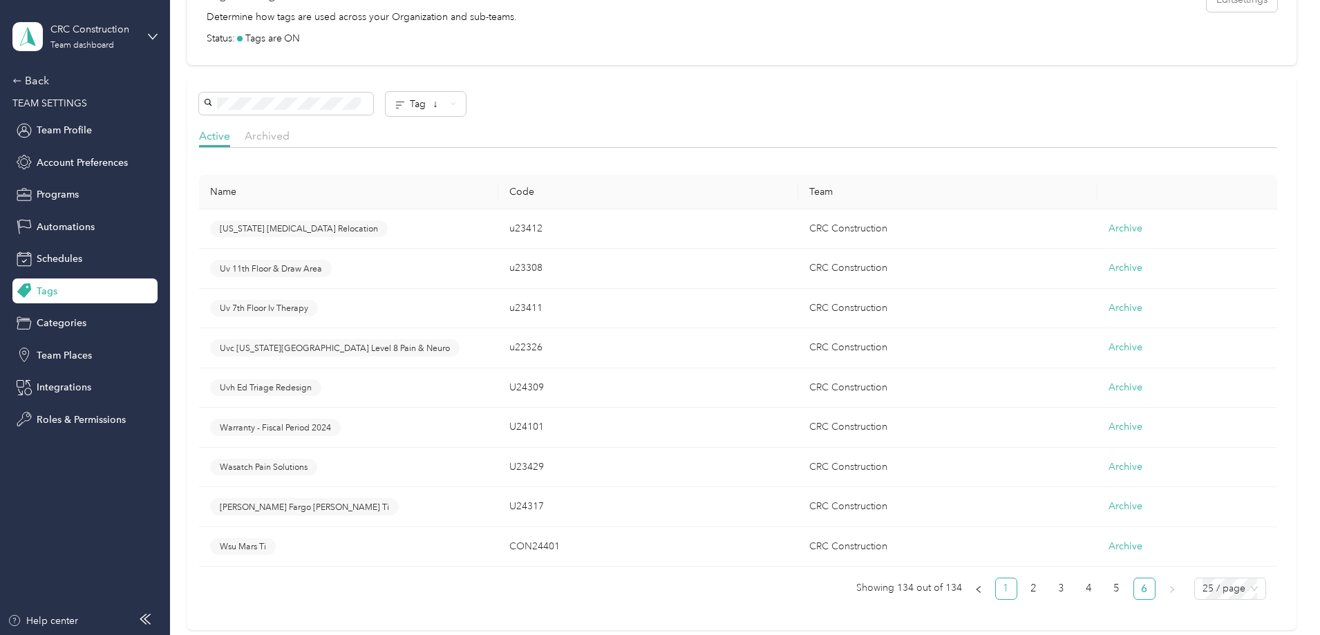
click at [996, 588] on link "1" at bounding box center [1006, 588] width 21 height 21
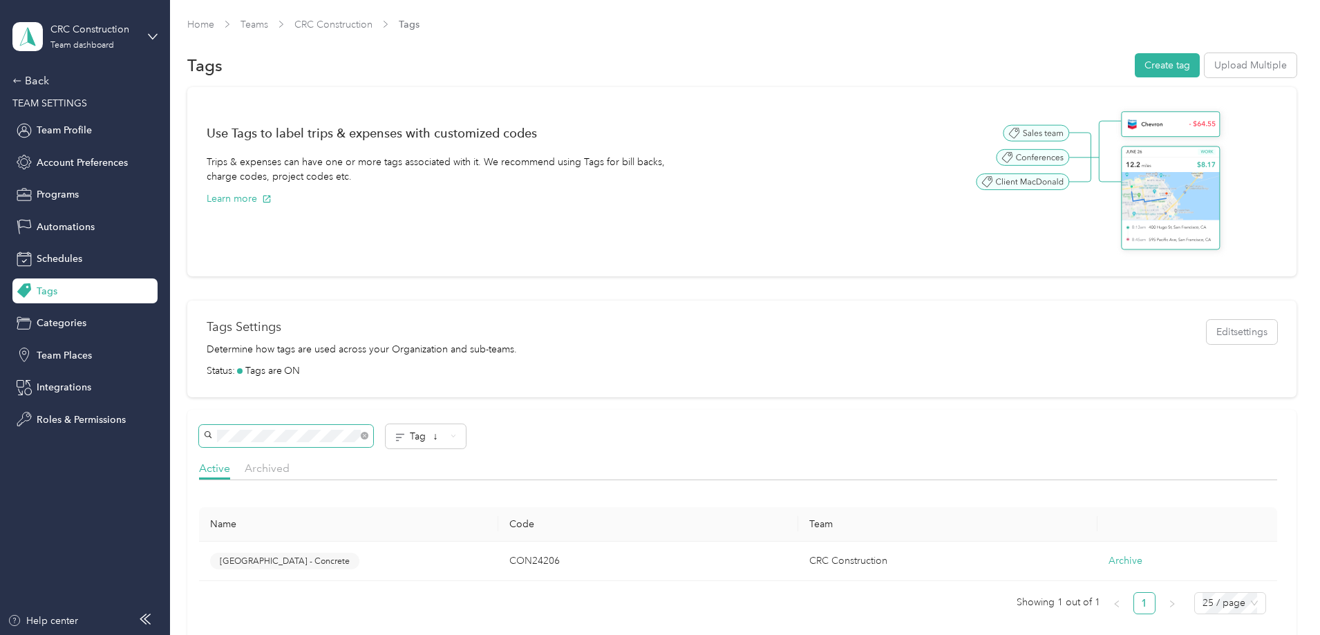
click at [49, 435] on section "CRC Construction Team dashboard Back TEAM SETTINGS Team Profile Account Prefere…" at bounding box center [656, 317] width 1313 height 635
click at [57, 296] on div "Tags" at bounding box center [84, 291] width 145 height 25
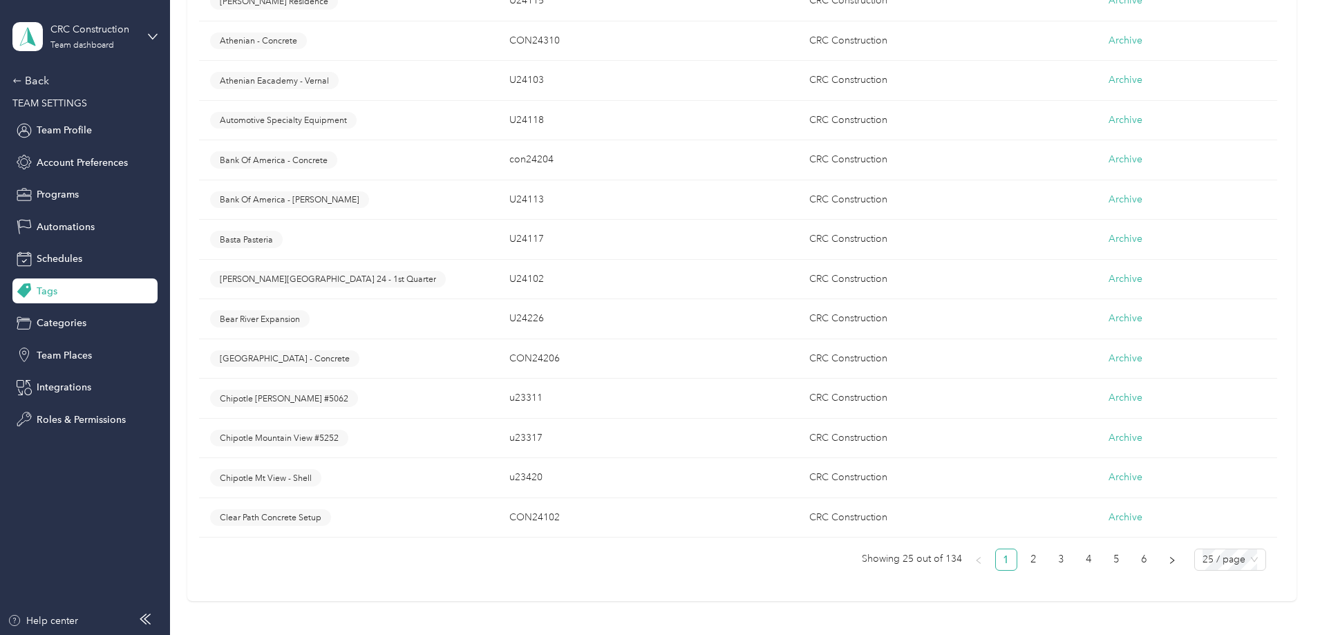
scroll to position [1106, 0]
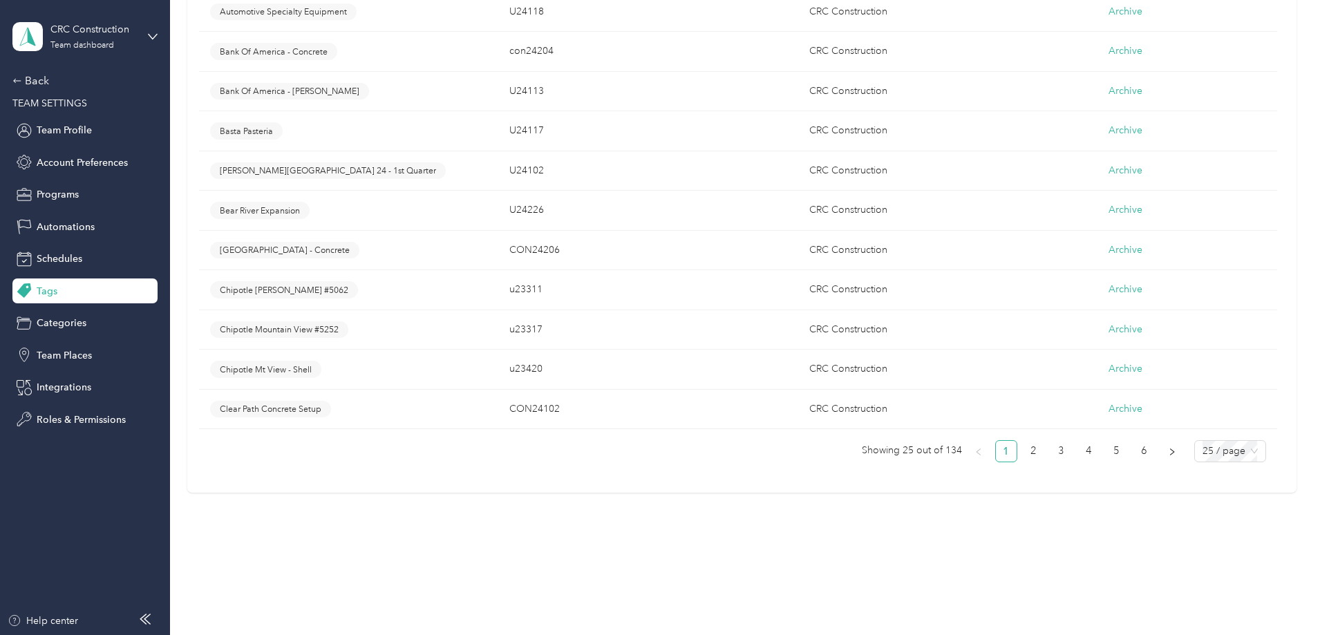
click at [863, 250] on td "CRC Construction" at bounding box center [947, 251] width 299 height 40
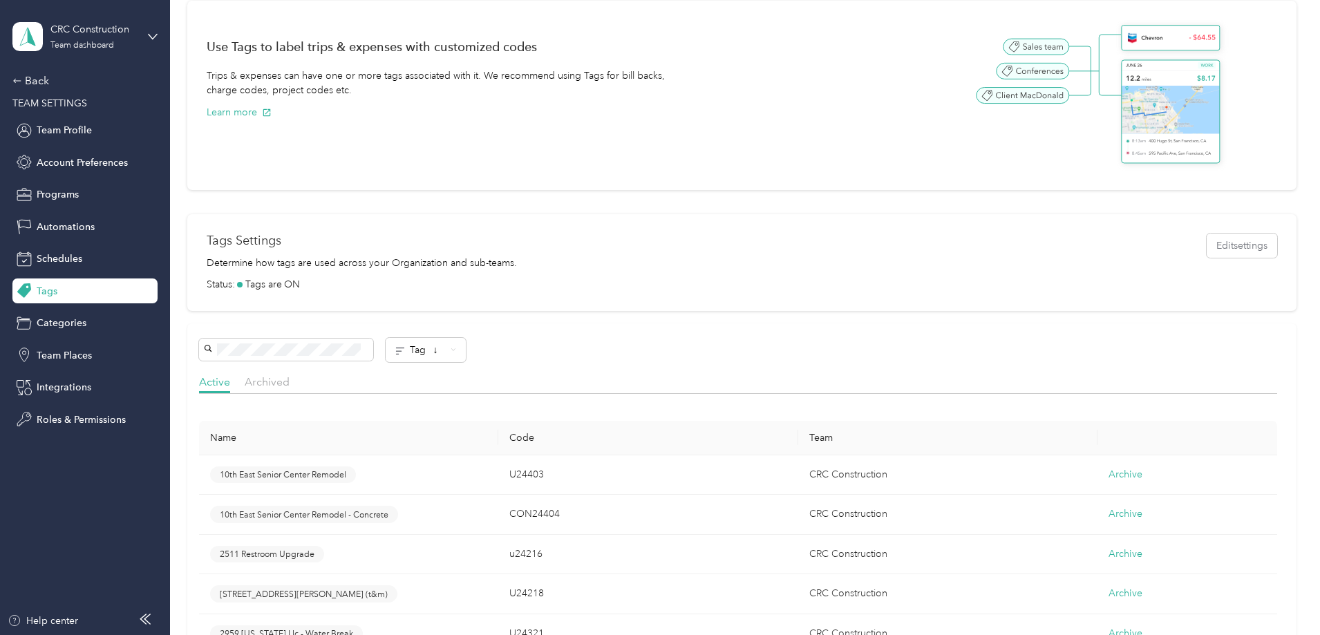
scroll to position [0, 0]
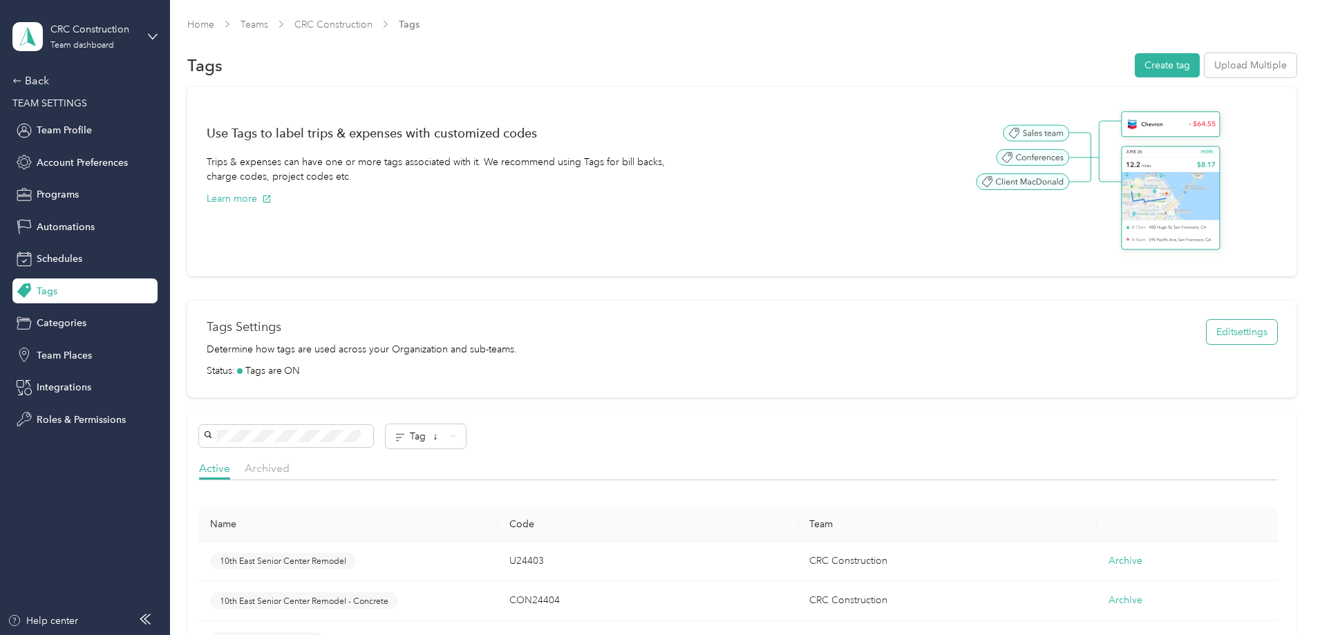
click at [1207, 331] on button "Edit settings" at bounding box center [1242, 332] width 70 height 24
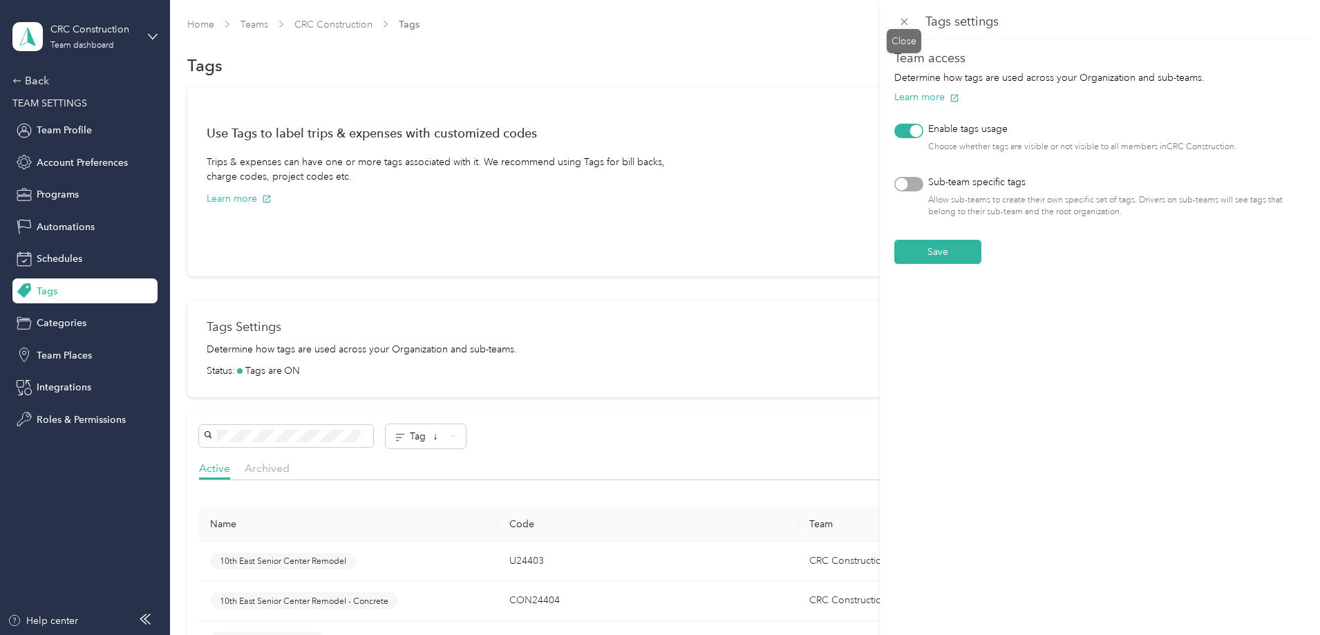
click at [903, 38] on div "Close" at bounding box center [904, 41] width 35 height 24
click at [905, 24] on icon at bounding box center [904, 22] width 12 height 12
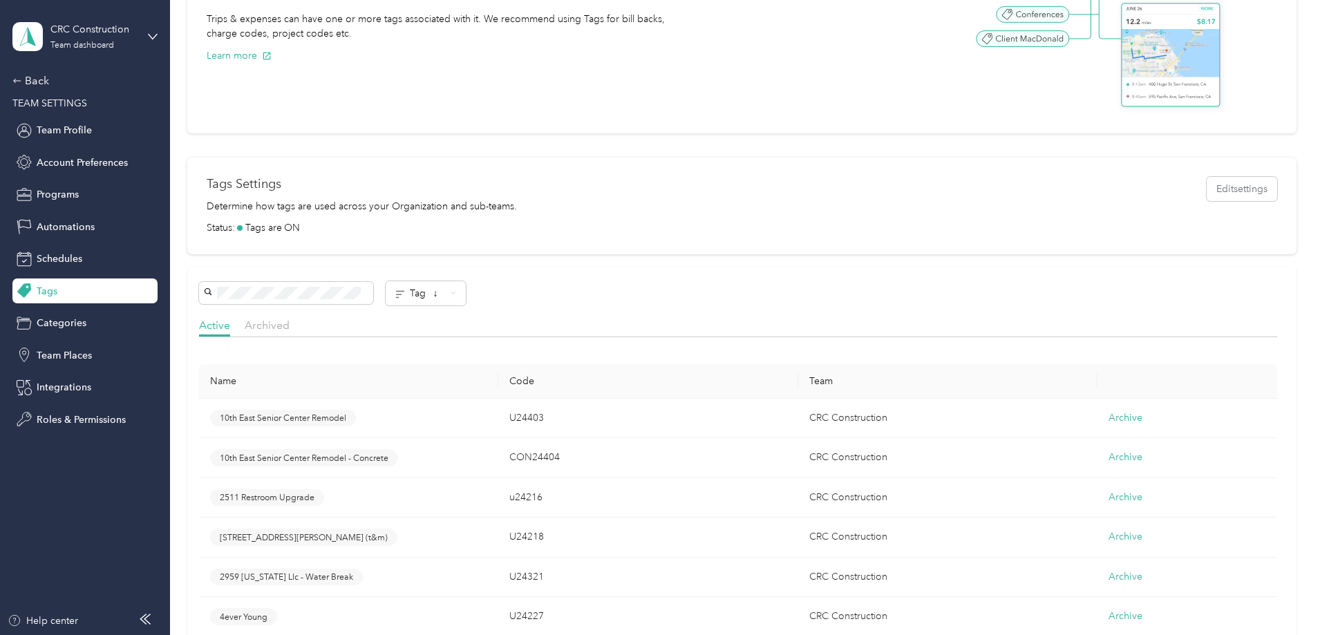
scroll to position [207, 0]
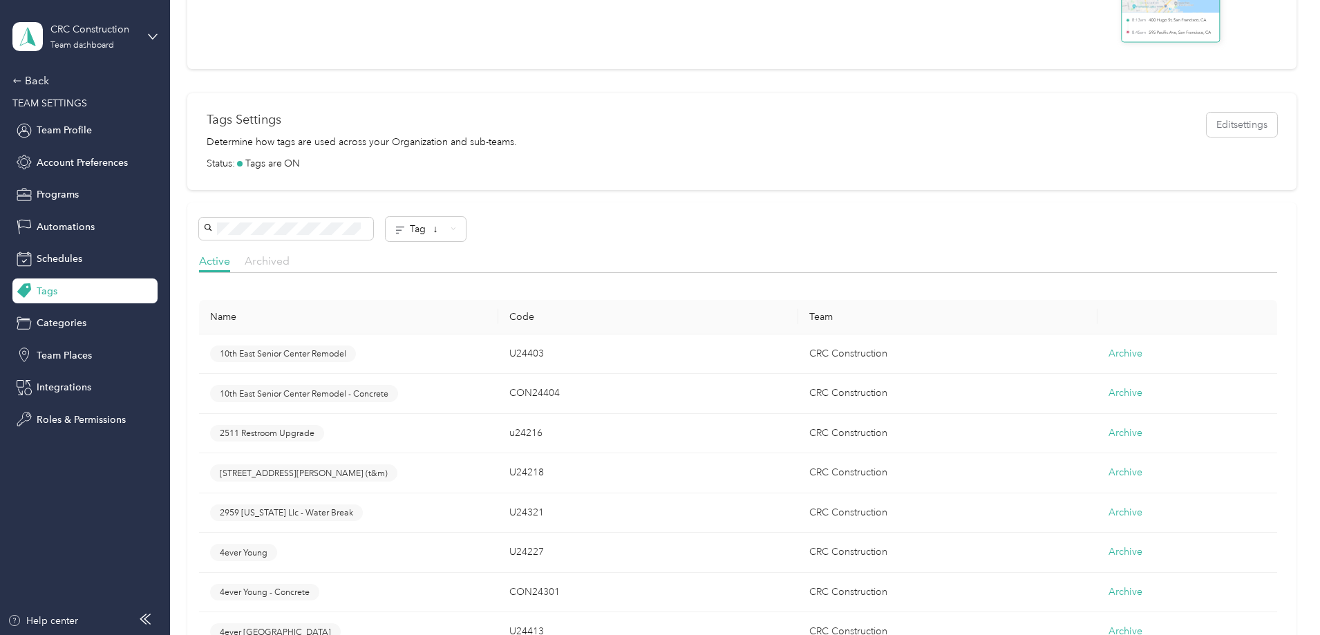
click at [290, 259] on span "Archived" at bounding box center [267, 260] width 45 height 13
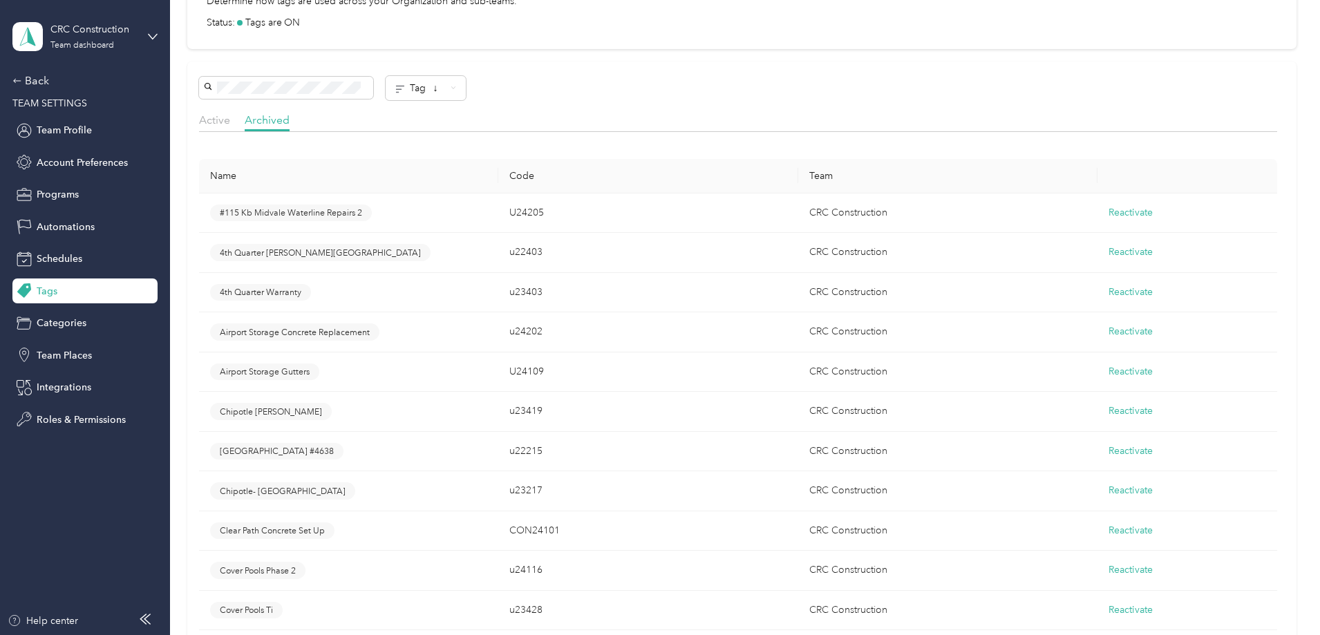
scroll to position [346, 0]
click at [230, 124] on span "Active" at bounding box center [214, 121] width 31 height 13
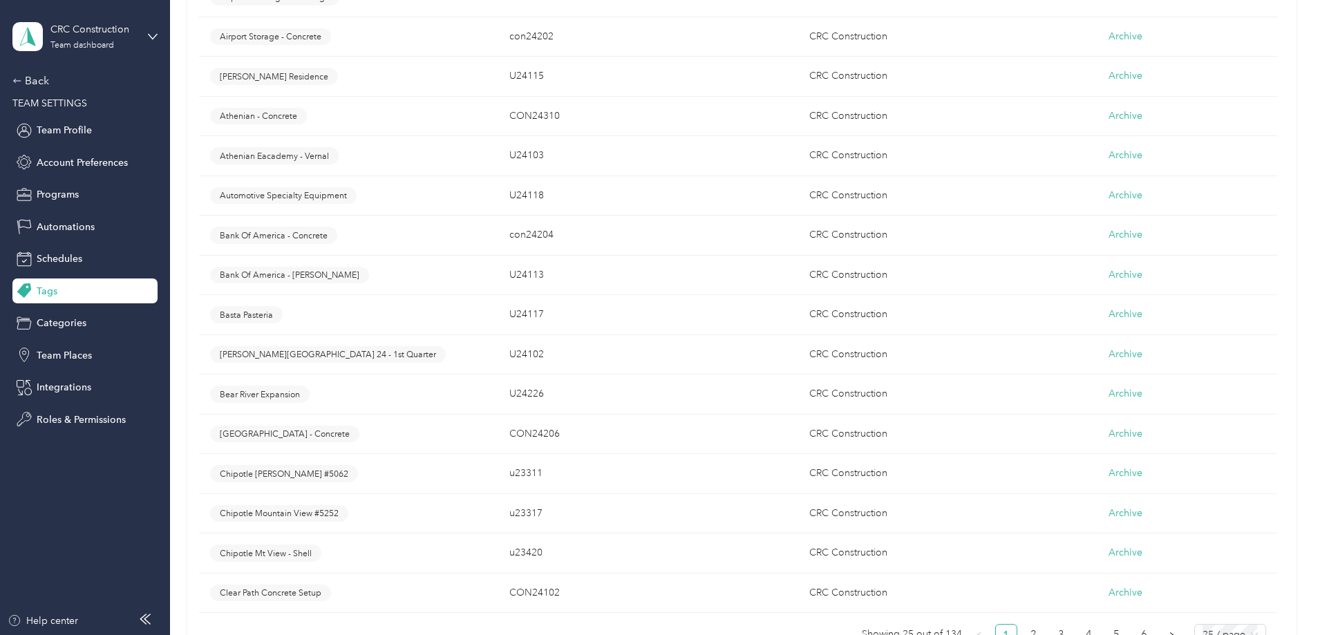
scroll to position [1106, 0]
